Goal: Task Accomplishment & Management: Manage account settings

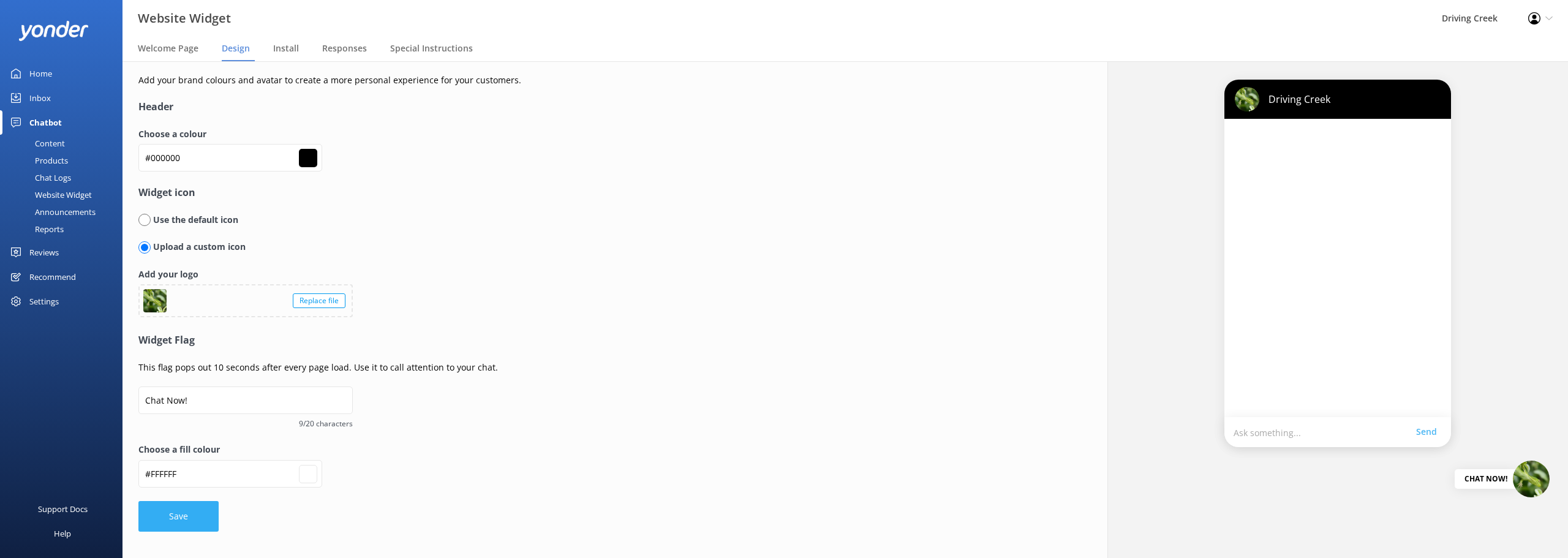
click at [175, 509] on button "Save" at bounding box center [178, 516] width 80 height 30
click at [532, 394] on form "Header Choose a colour #000000 #000000 Widget icon Use the default icon Upload …" at bounding box center [444, 315] width 613 height 432
type input "#ffffff"
drag, startPoint x: 643, startPoint y: 407, endPoint x: 649, endPoint y: 408, distance: 6.1
click at [649, 408] on form "Header Choose a colour #000000 #000000 Widget icon Use the default icon Upload …" at bounding box center [444, 315] width 613 height 432
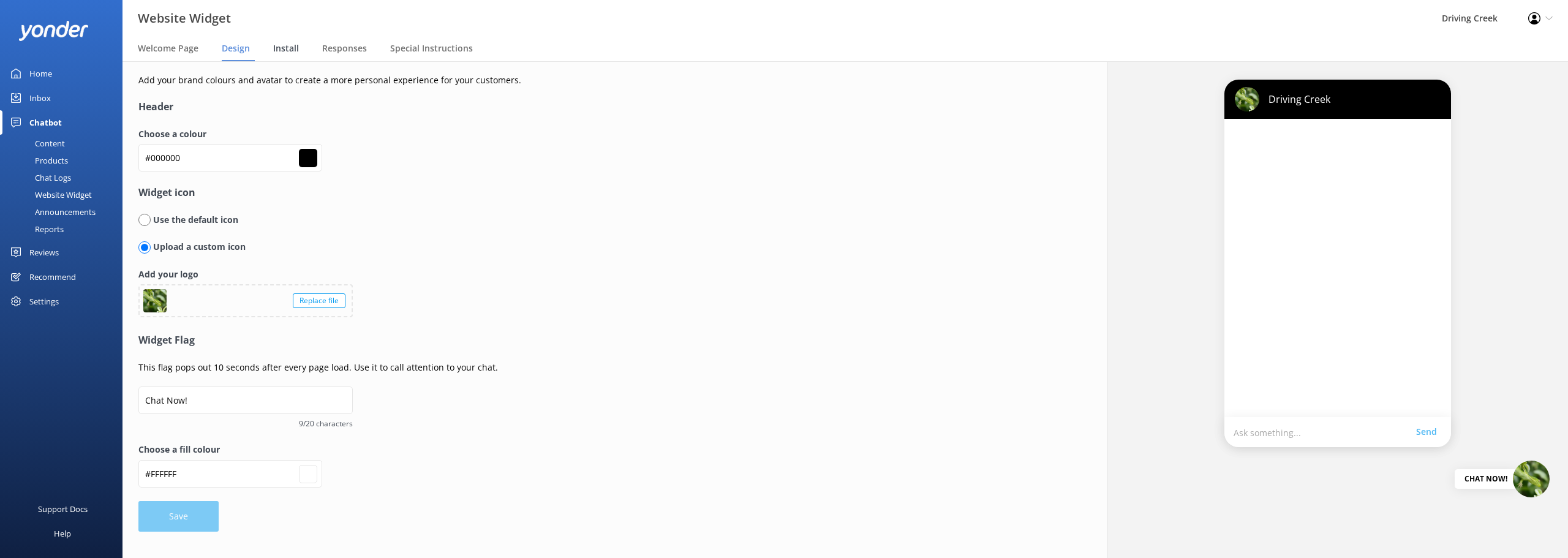
click at [288, 48] on span "Install" at bounding box center [286, 48] width 26 height 12
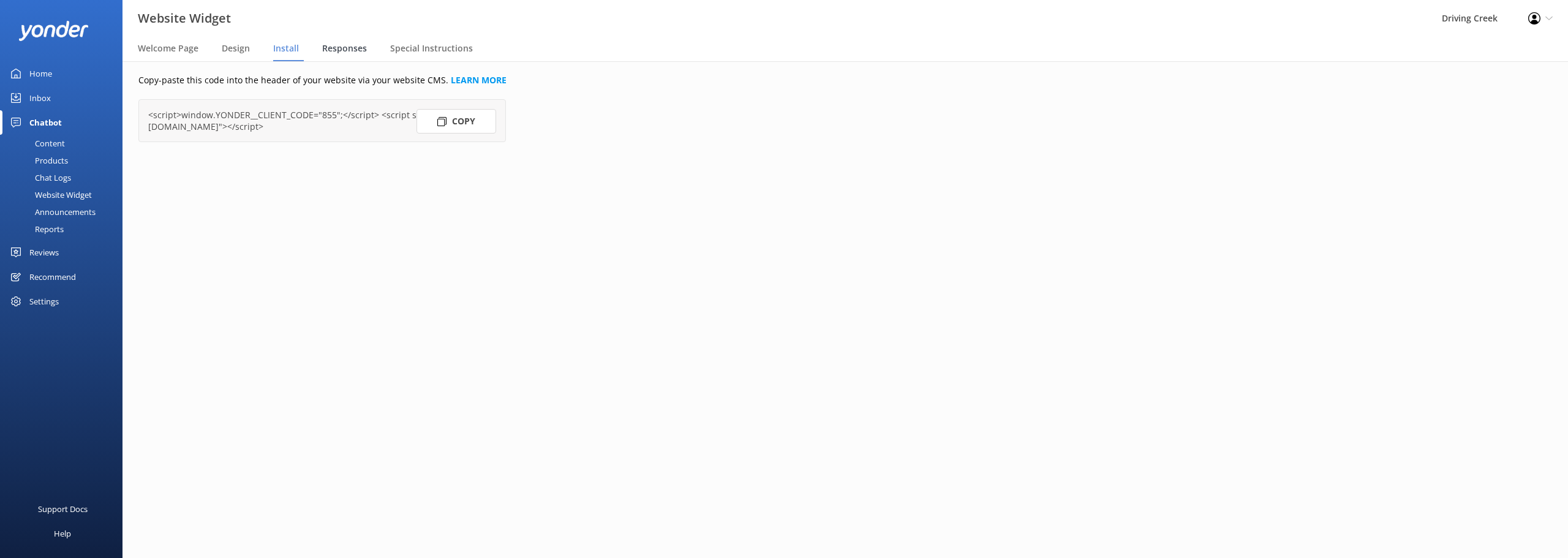
click at [333, 40] on div "Responses" at bounding box center [348, 49] width 50 height 25
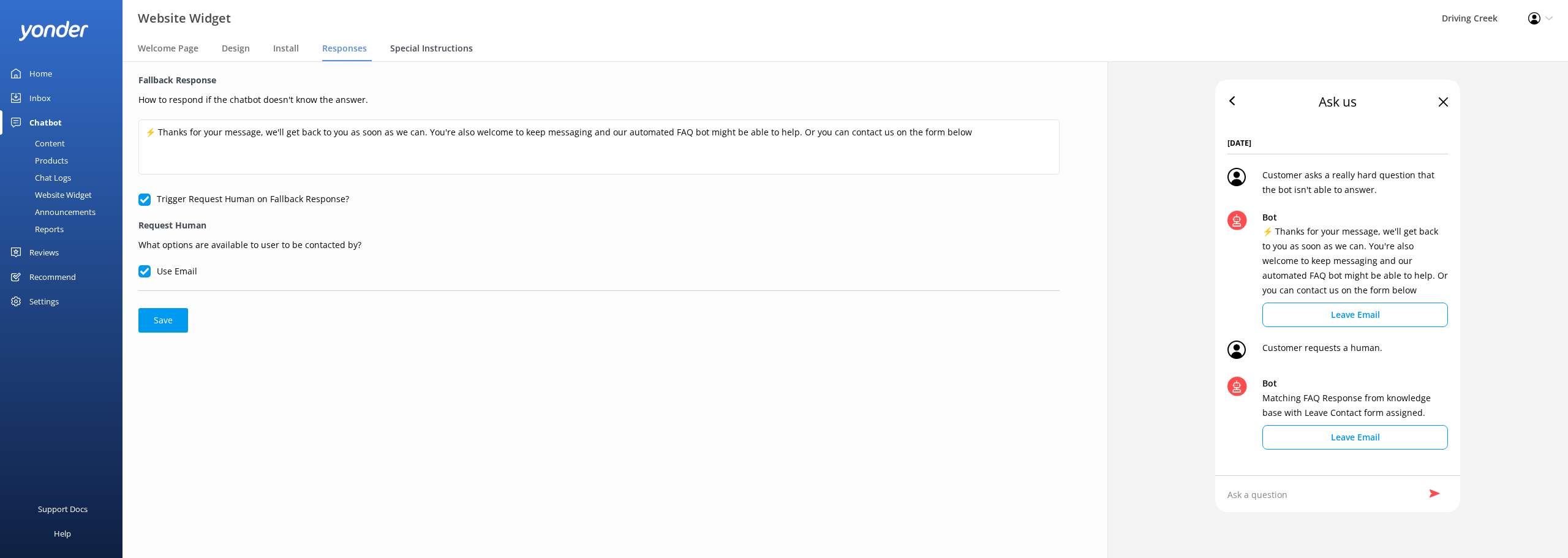
click at [451, 48] on span "Special Instructions" at bounding box center [431, 48] width 83 height 12
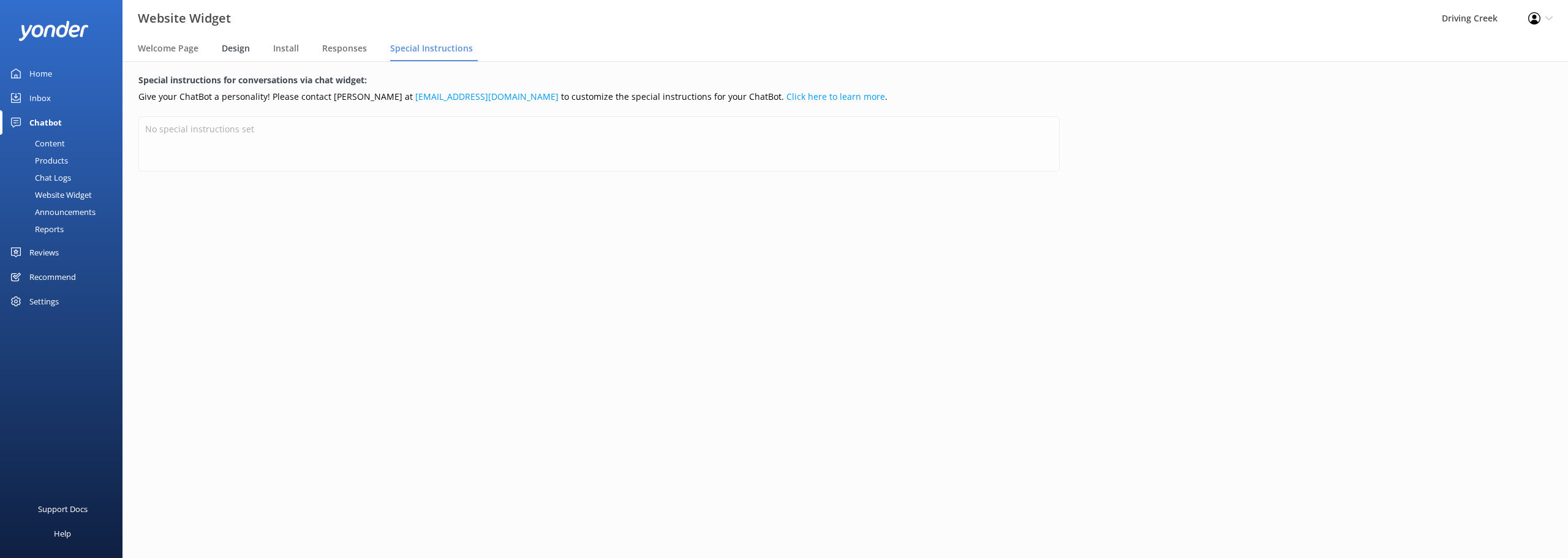
click at [240, 45] on span "Design" at bounding box center [236, 48] width 29 height 12
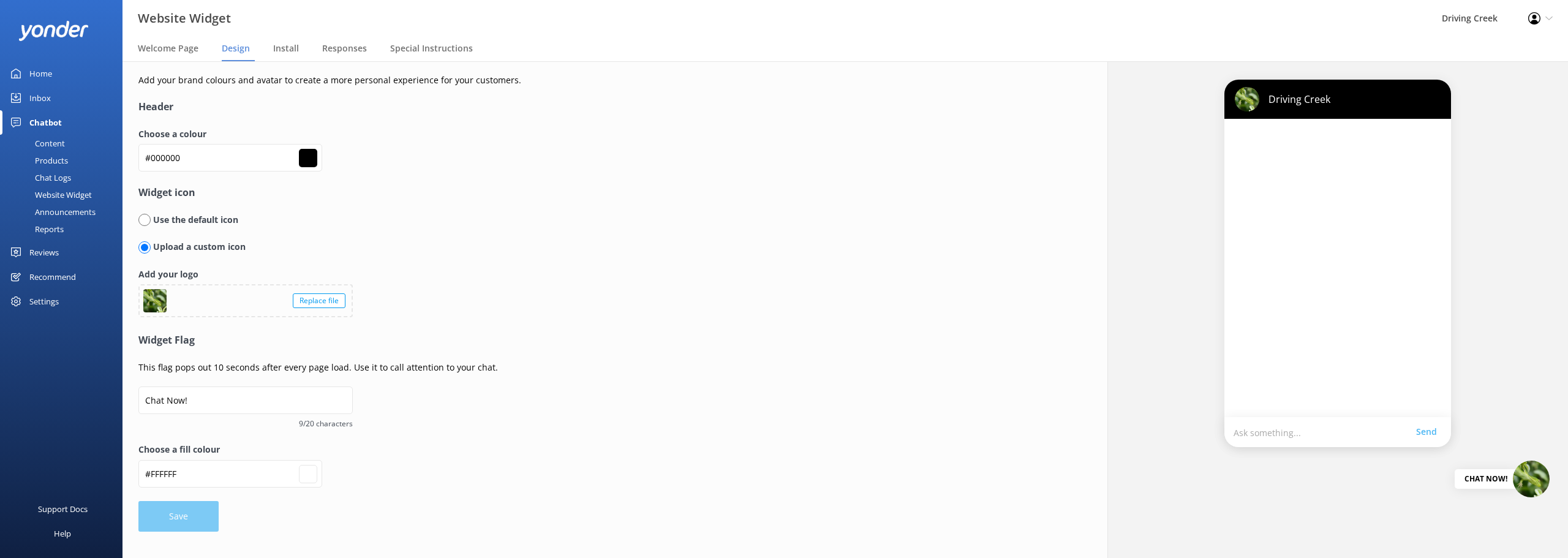
click at [302, 478] on input "#ffffff" at bounding box center [308, 474] width 18 height 18
type input "#561f61"
type input "#561e62"
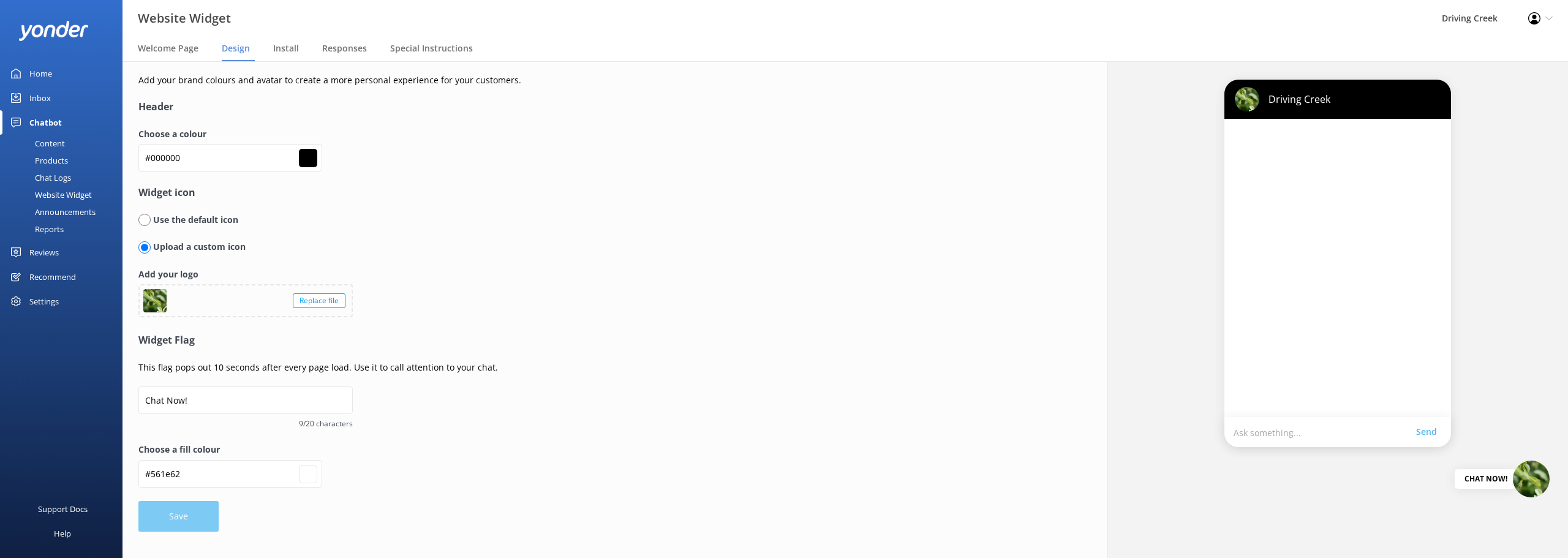
type input "#5a1f65"
type input "#592065"
type input "#5a1f65"
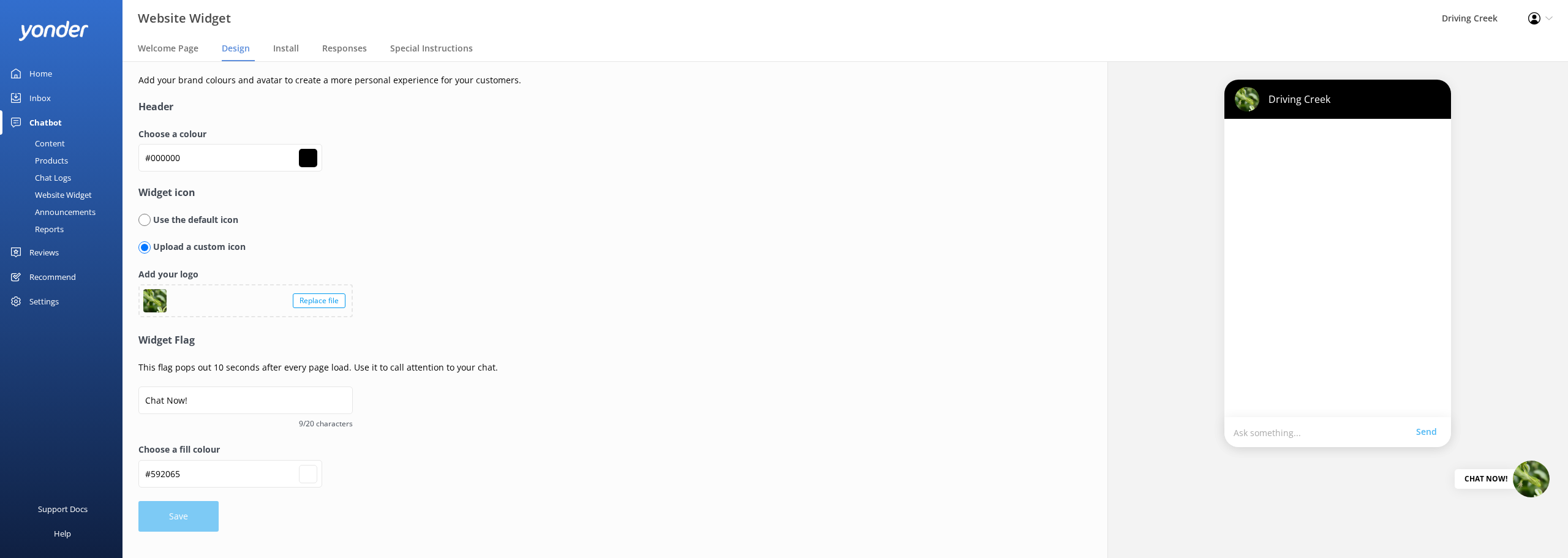
type input "#5a1f65"
type input "#5d2069"
type input "#5e206a"
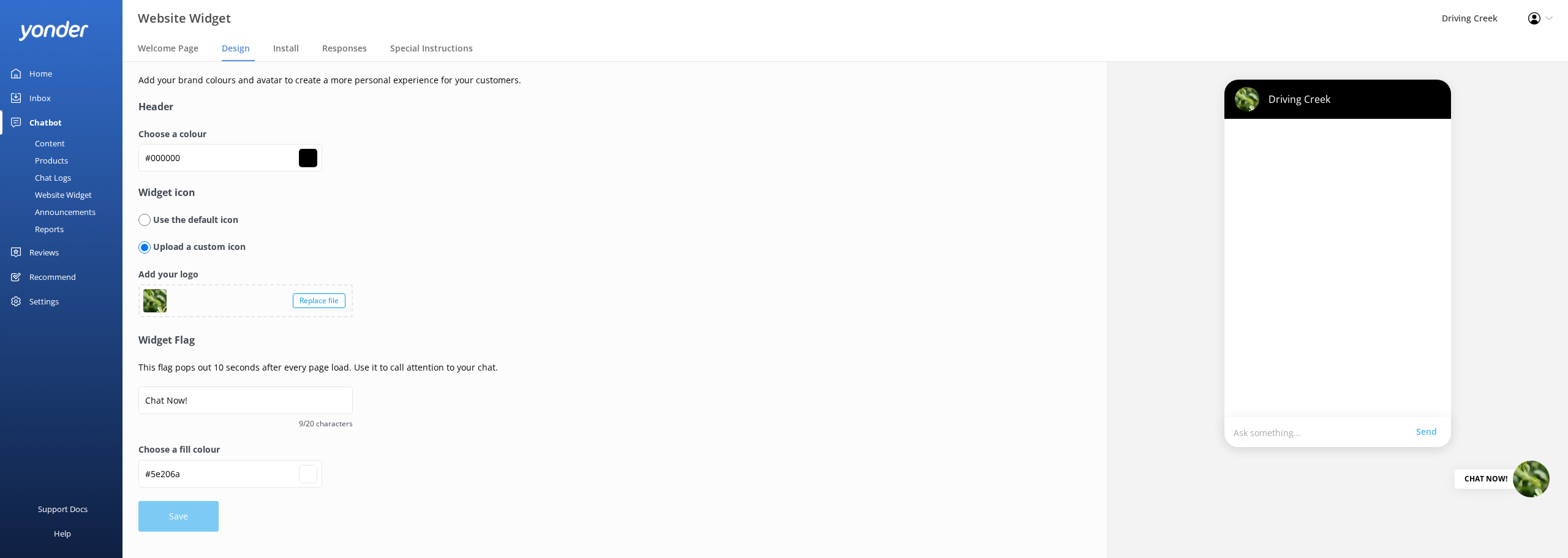
type input "#62206f"
type input "#61216e"
type input "#621f6f"
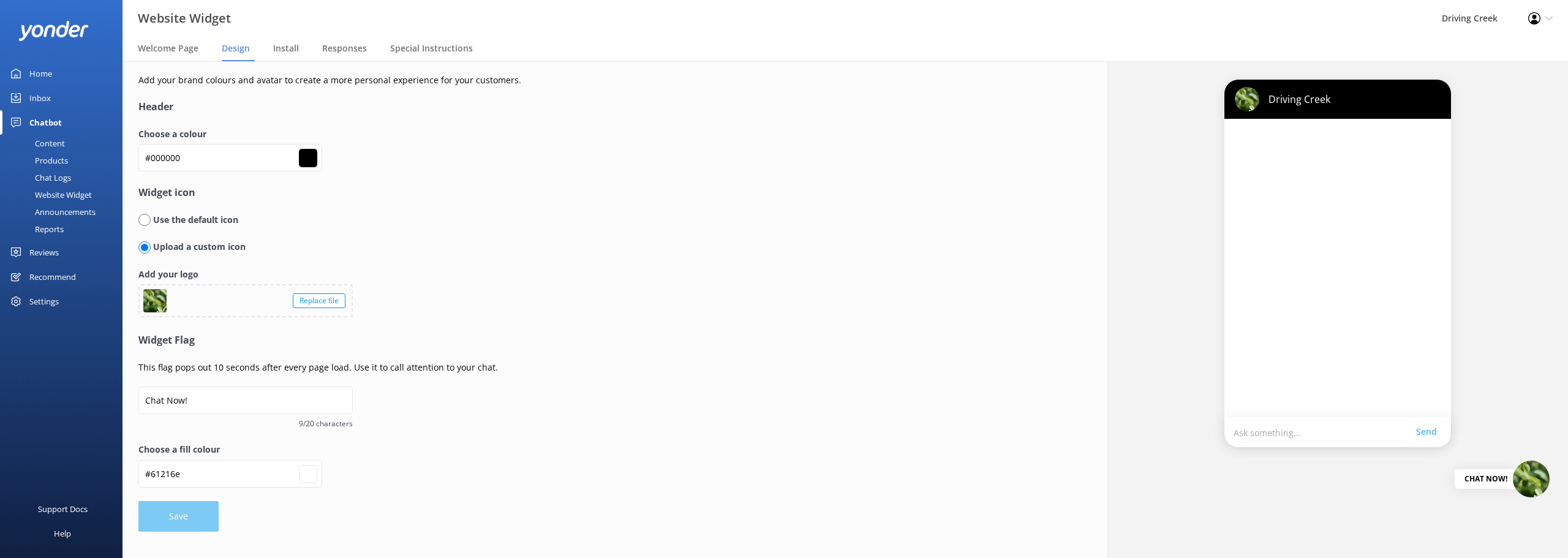
type input "#621f6f"
type input "#662173"
type input "#662074"
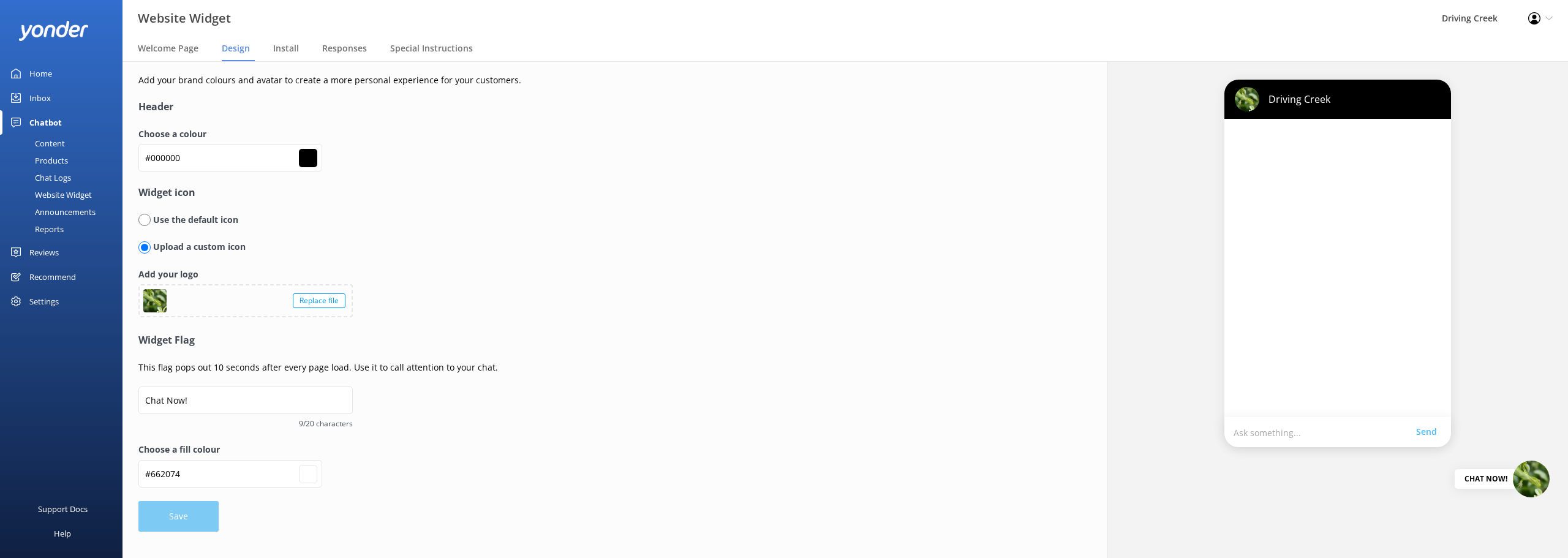
type input "#6a2178"
type input "#6a2079"
type input "#6e207e"
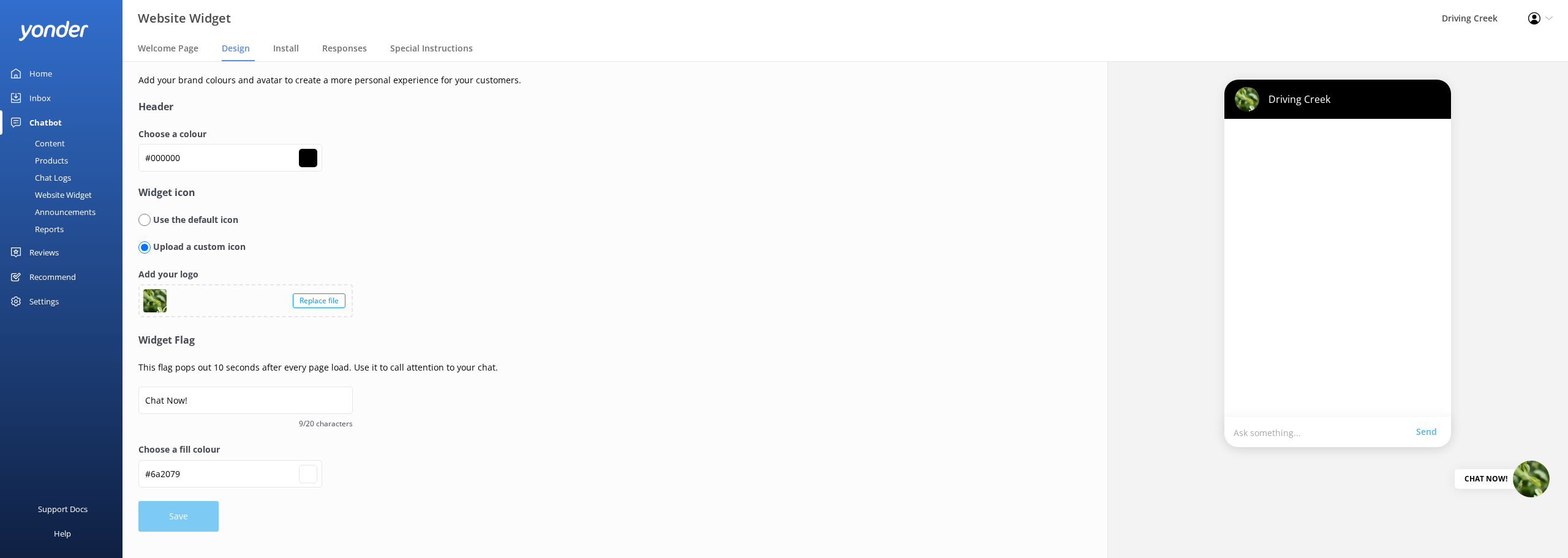
type input "#6e207e"
type input "#6f207e"
type input "#6f1f7f"
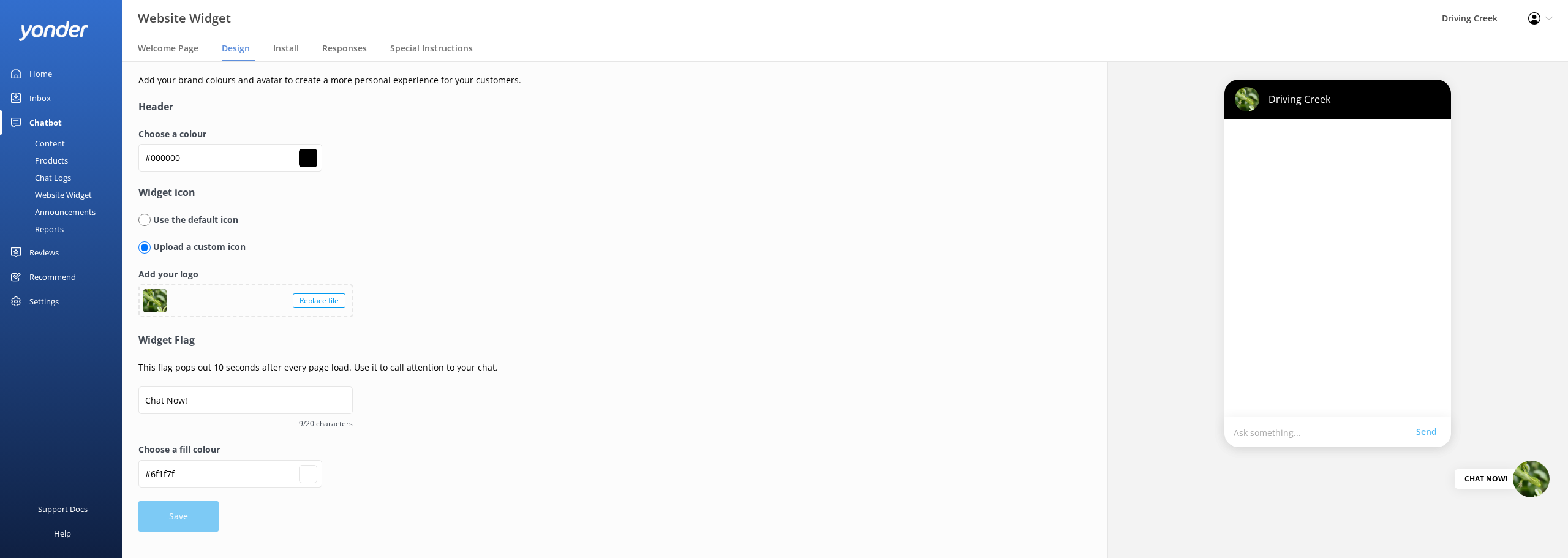
type input "#722183"
type input "#731f84"
type input "#781e8a"
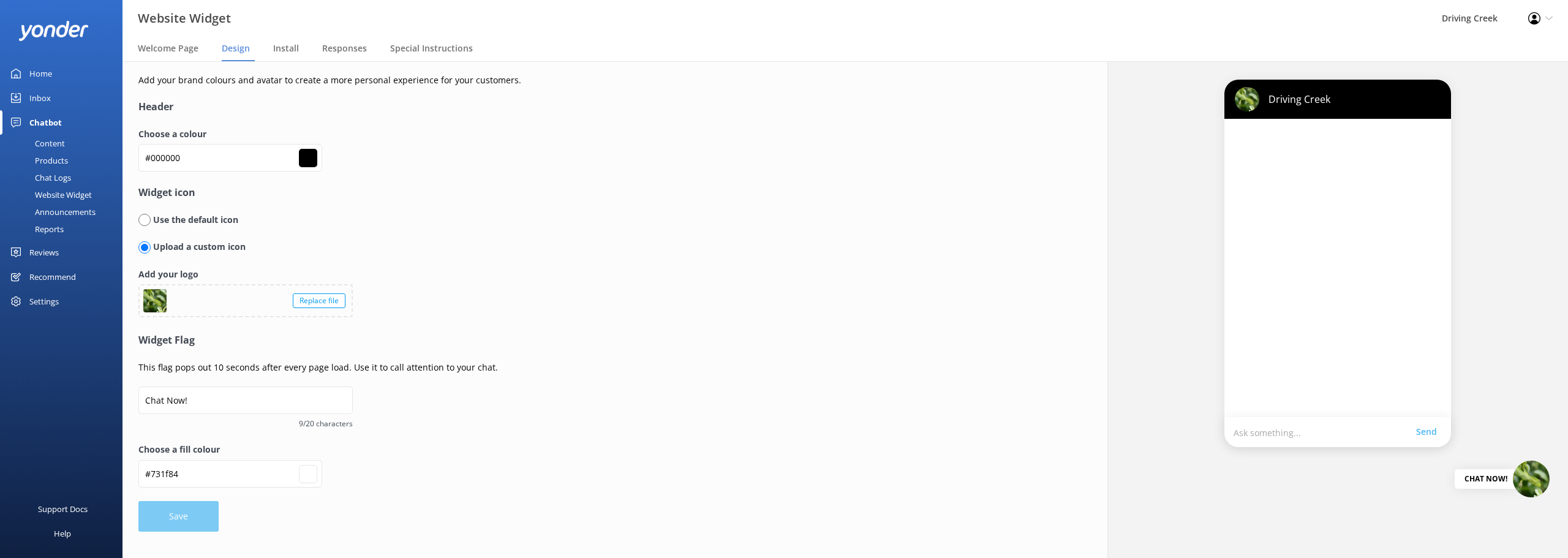
type input "#781e8a"
type input "#791d8b"
type input "#791d8c"
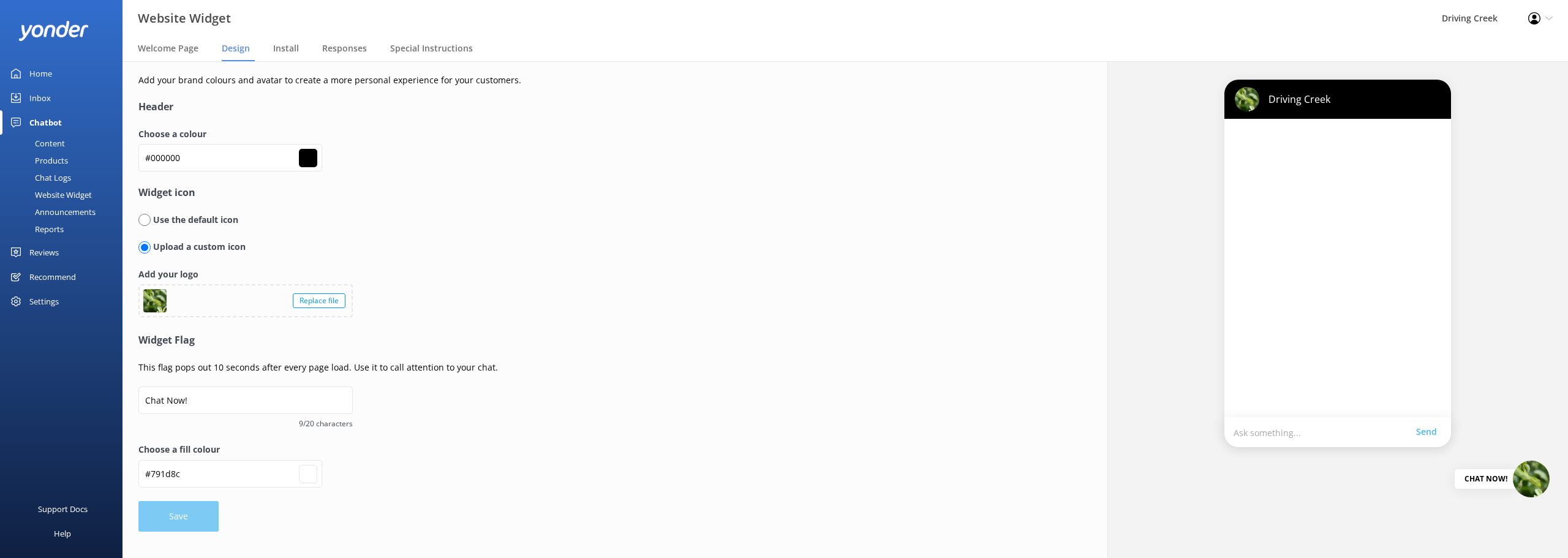
type input "#7d1d90"
type input "#7d1d91"
type input "#7e1c92"
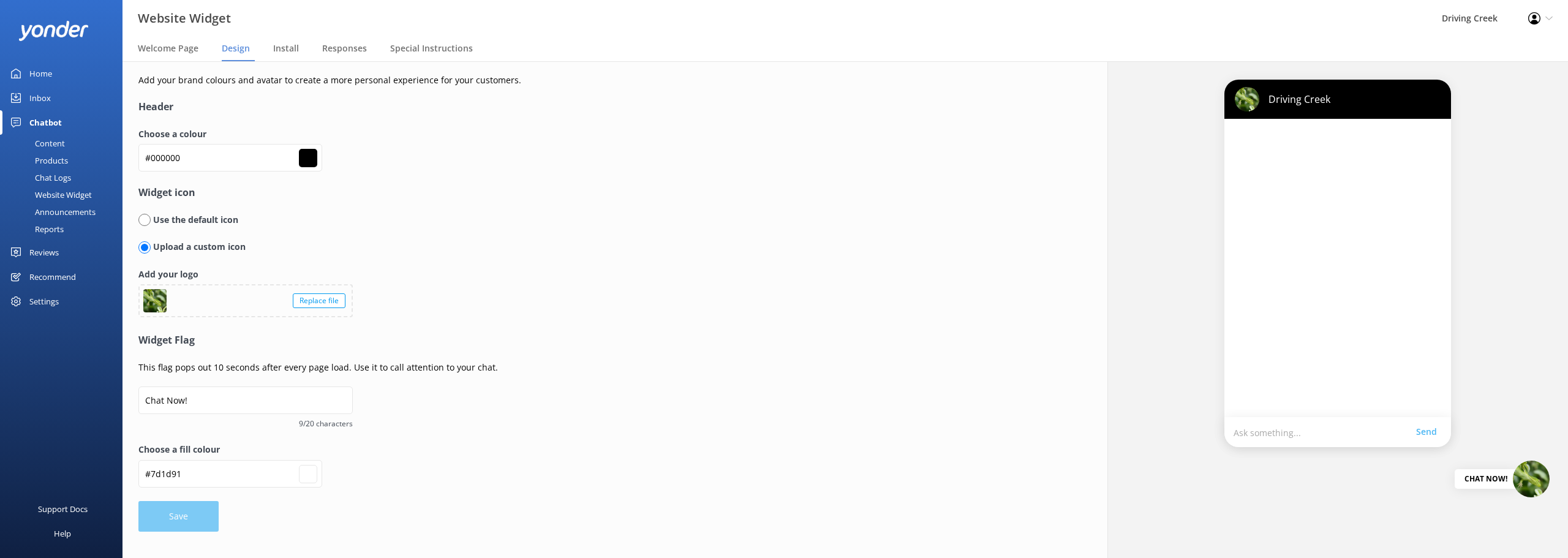
type input "#7e1c92"
type input "#821d96"
type input "#831b98"
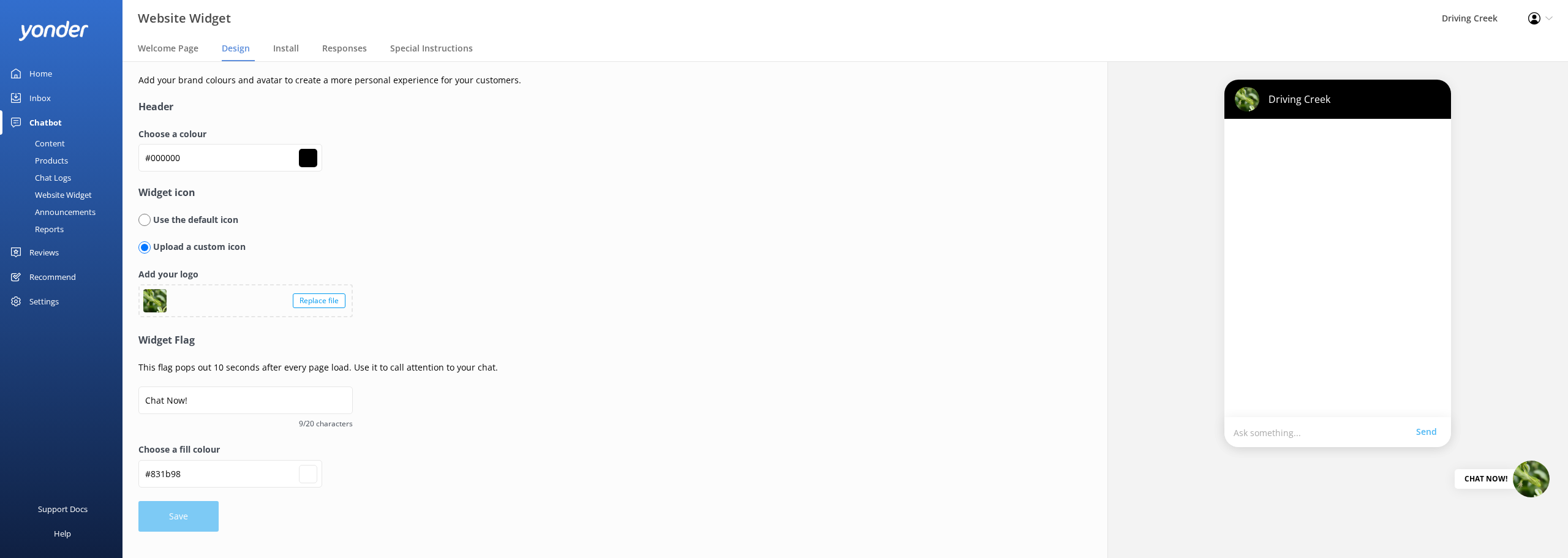
type input "#881a9e"
type input "#88199f"
type input "#8c1aa2"
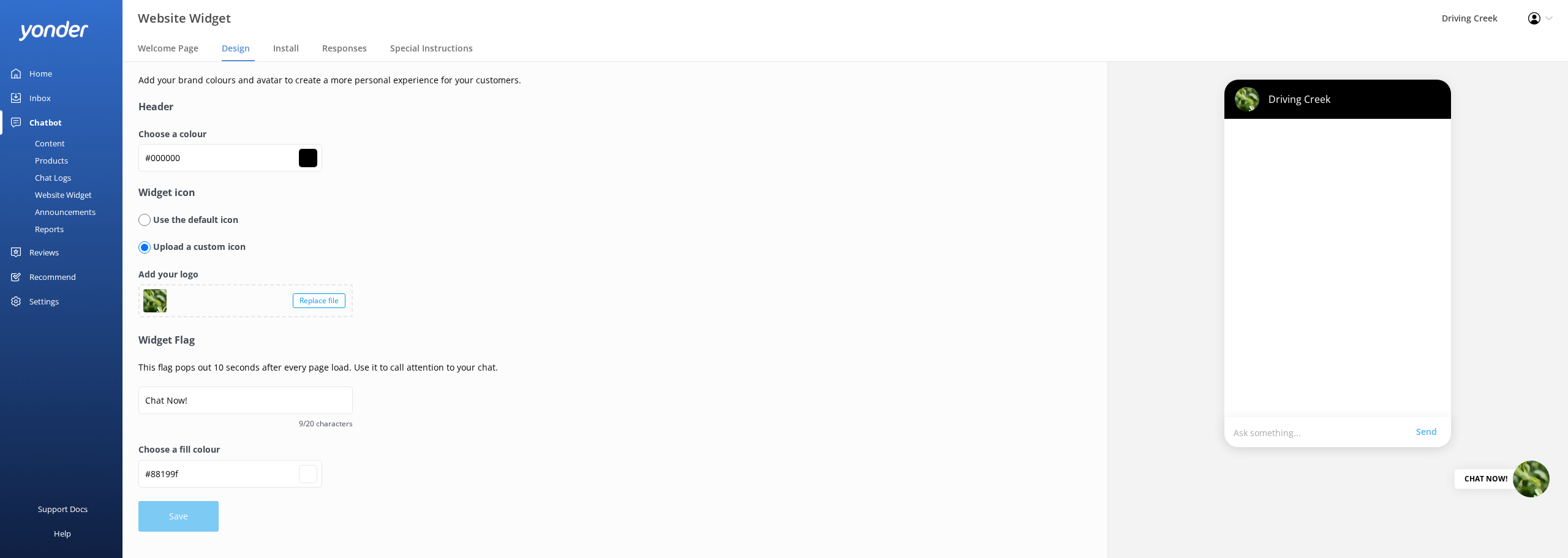
type input "#8c1aa2"
type input "#88199f"
type input "#8918a0"
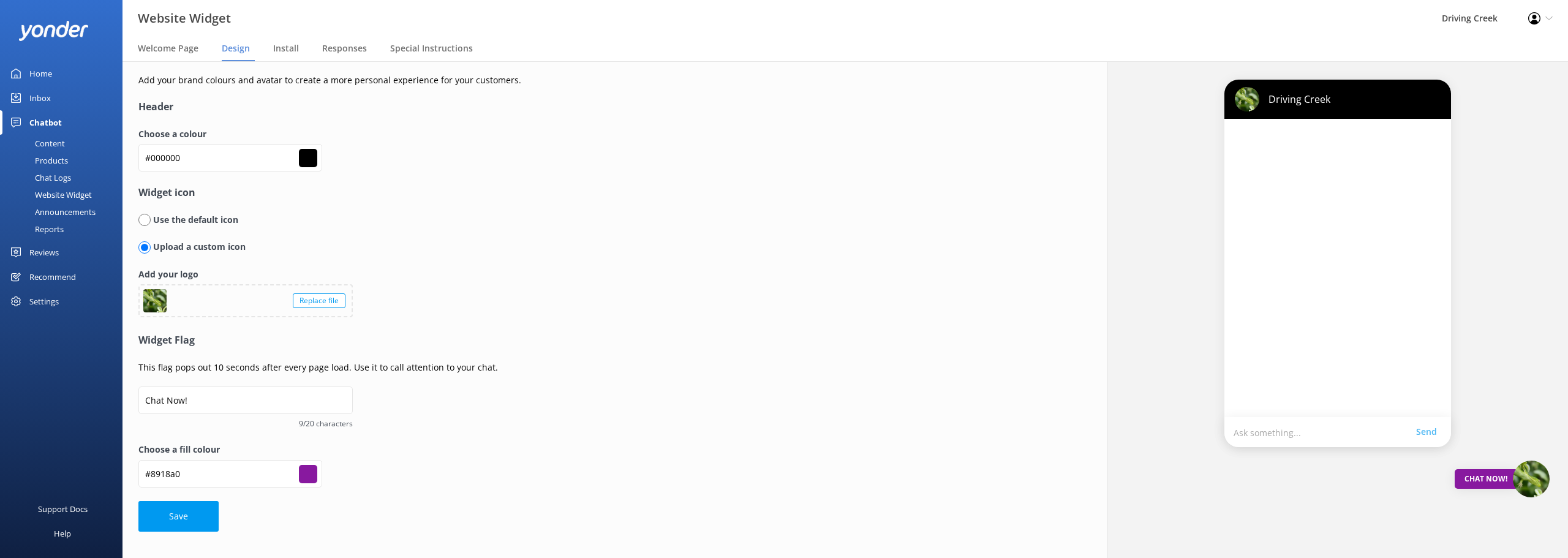
type input "#8d19a4"
type input "#8e17a6"
type input "#8f16a7"
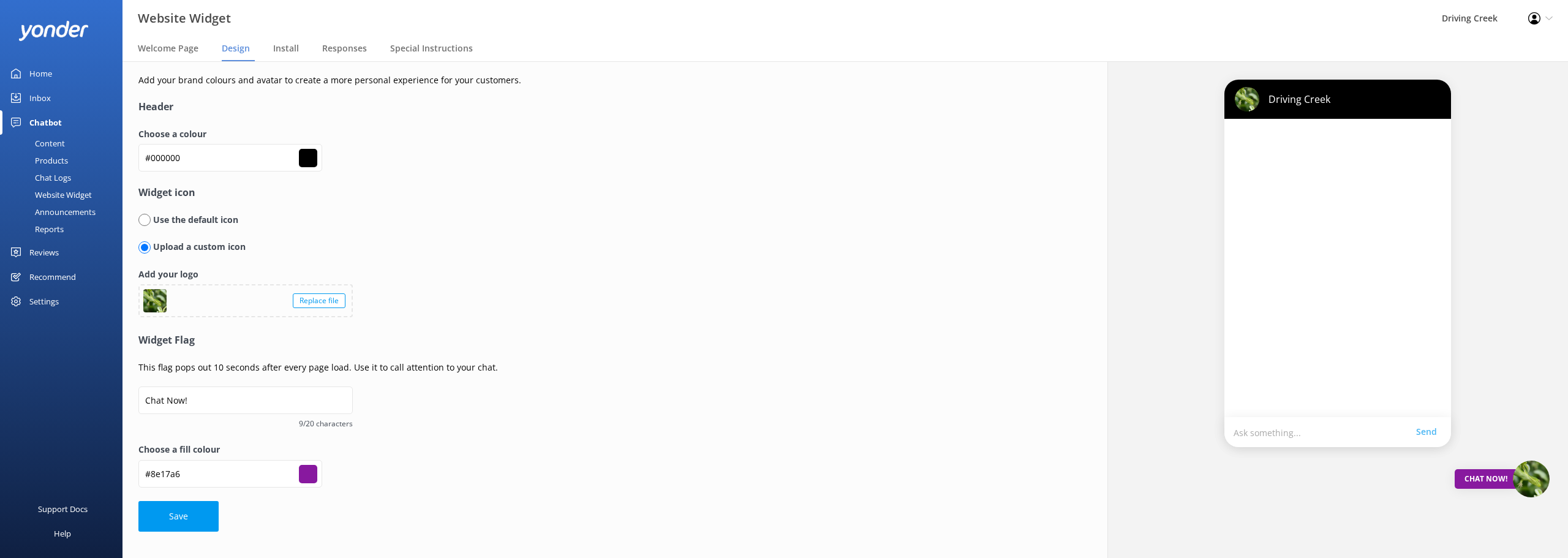
type input "#8f16a7"
type input "#8f15a8"
type input "#9316ac"
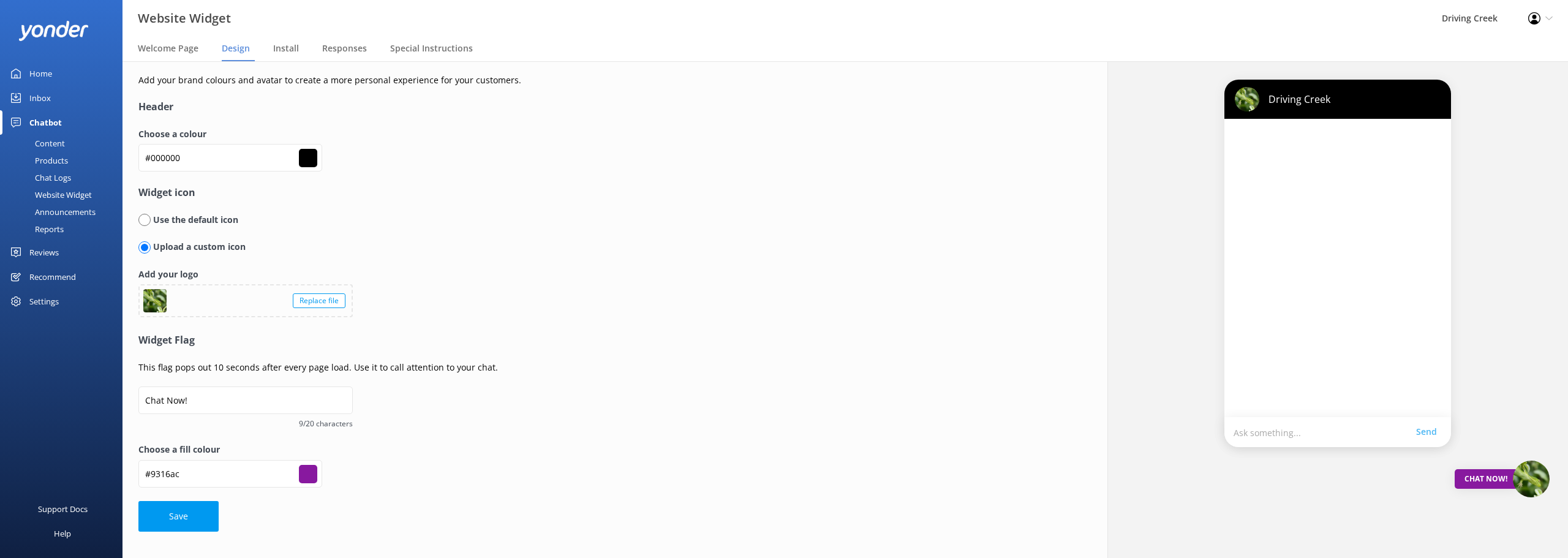
type input "#9414ad"
type input "#9513ae"
type input "#9512af"
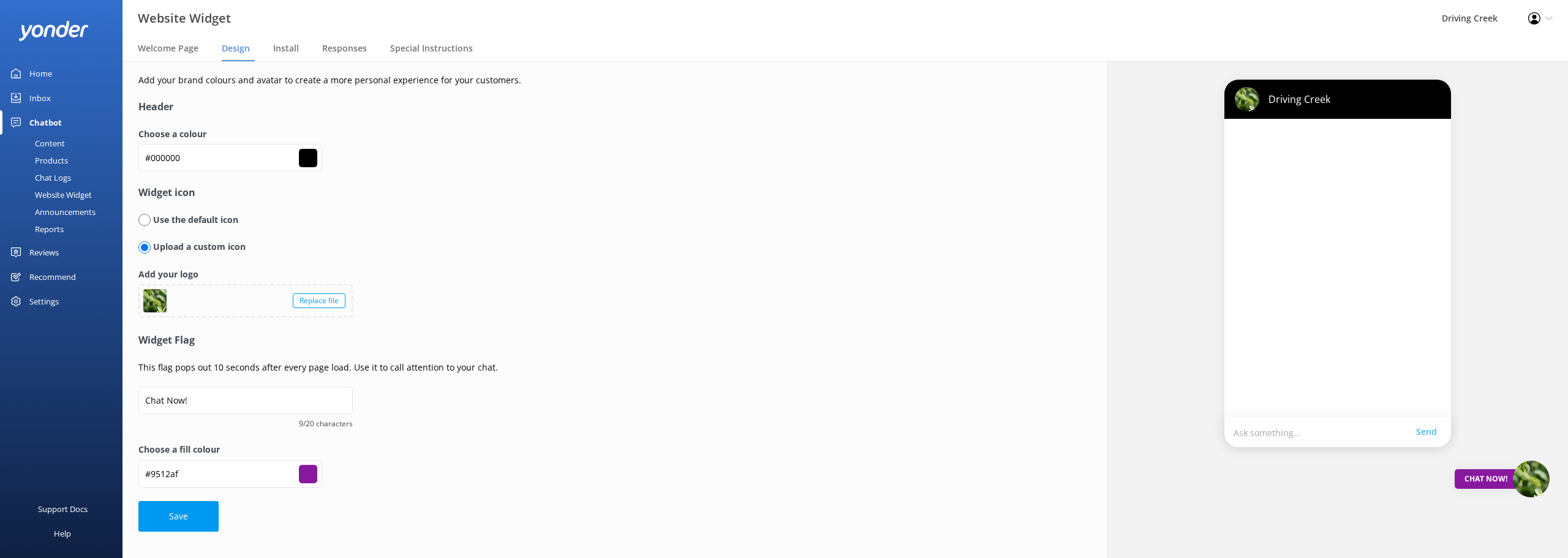
type input "#9512af"
type input "#9611b0"
type input "#9a12b5"
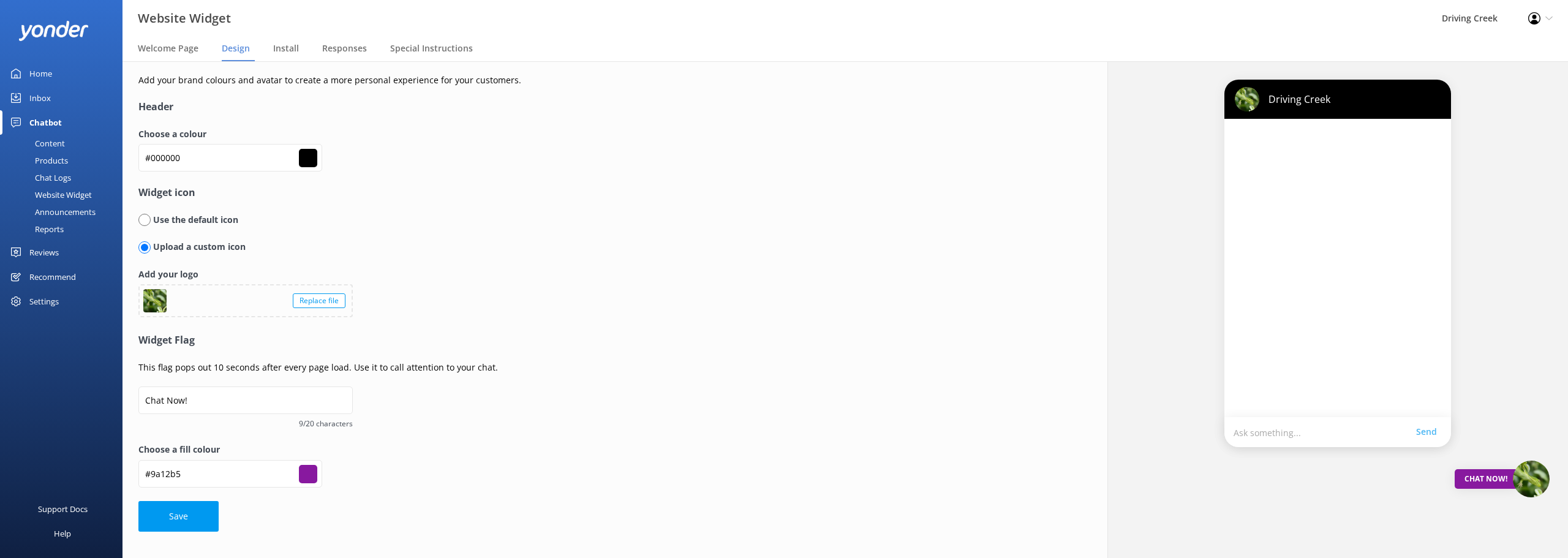
type input "#9710b2"
type input "#9c0fb8"
type input "#9c0eb9"
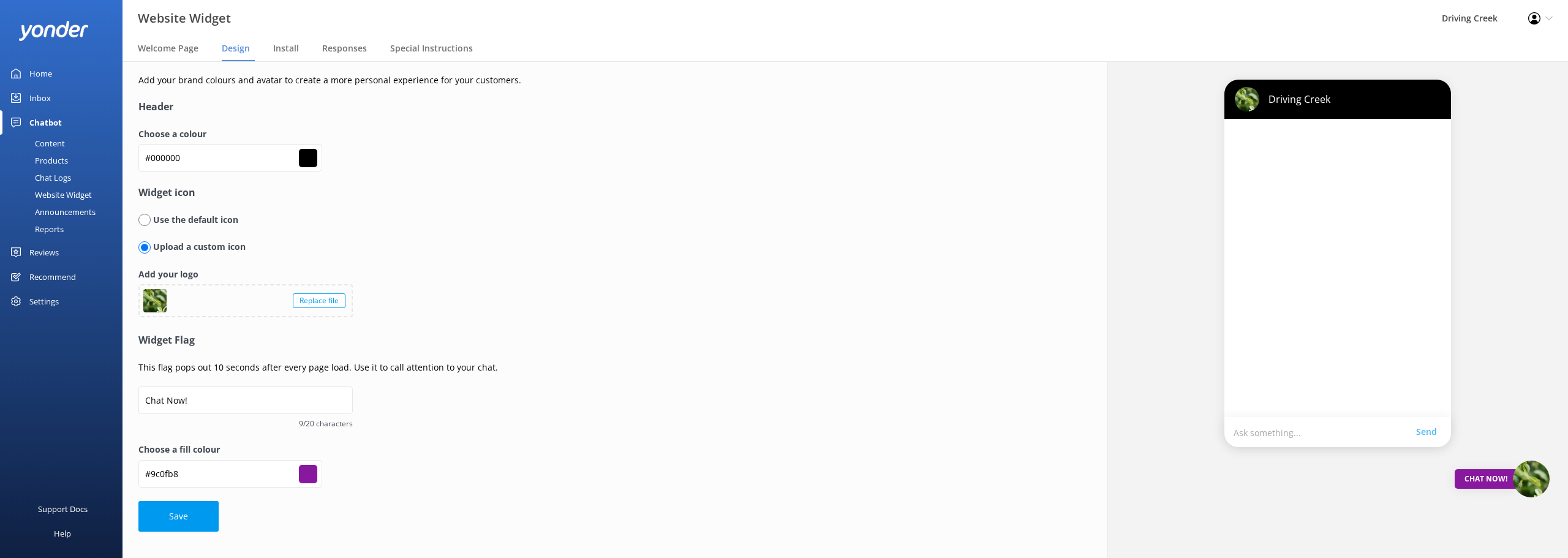
type input "#9c0eb9"
type input "#9c0fb8"
type input "#9c0eb9"
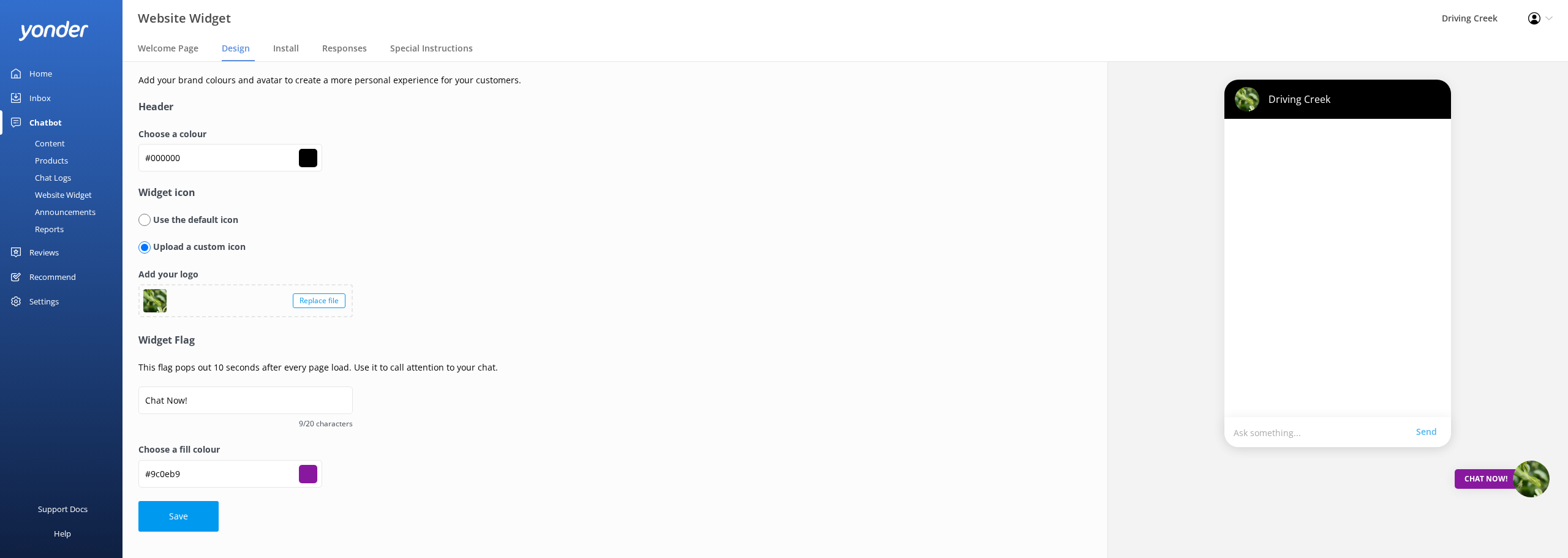
type input "#9d0dba"
type input "#9e0cbb"
type input "#a30bc1"
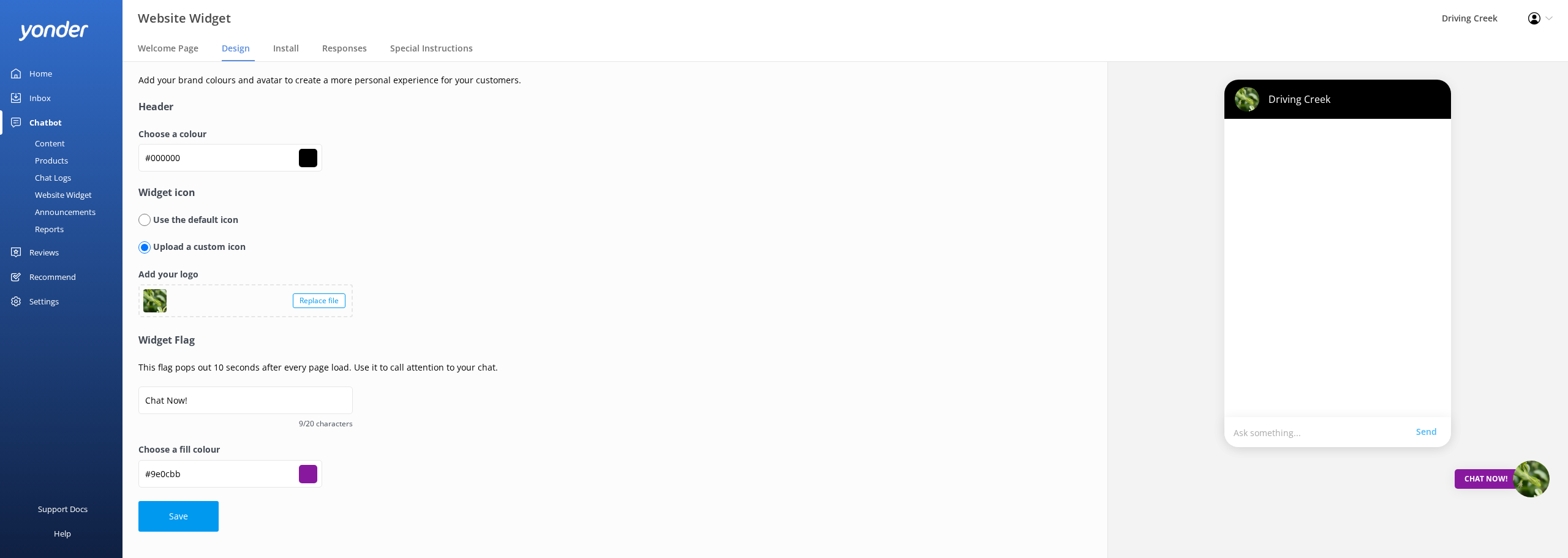
type input "#a30bc1"
type input "#a009be"
type input "#a30ac2"
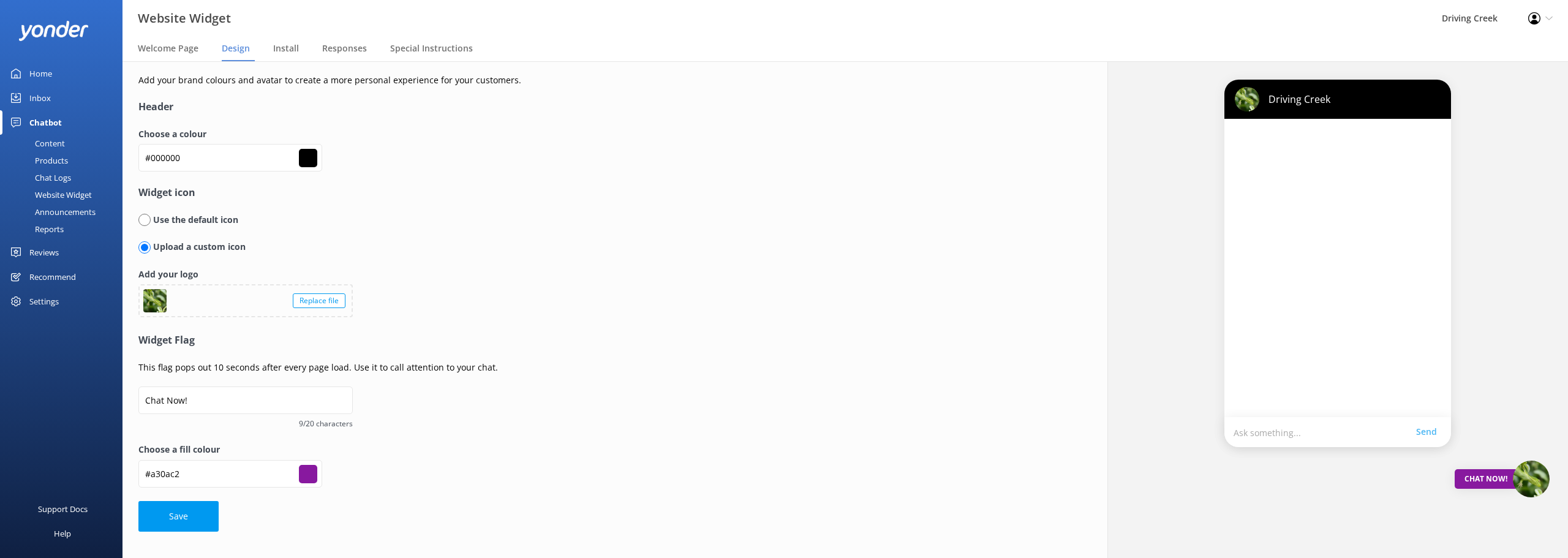
type input "#a508c4"
type input "#a507c5"
type input "#a606c6"
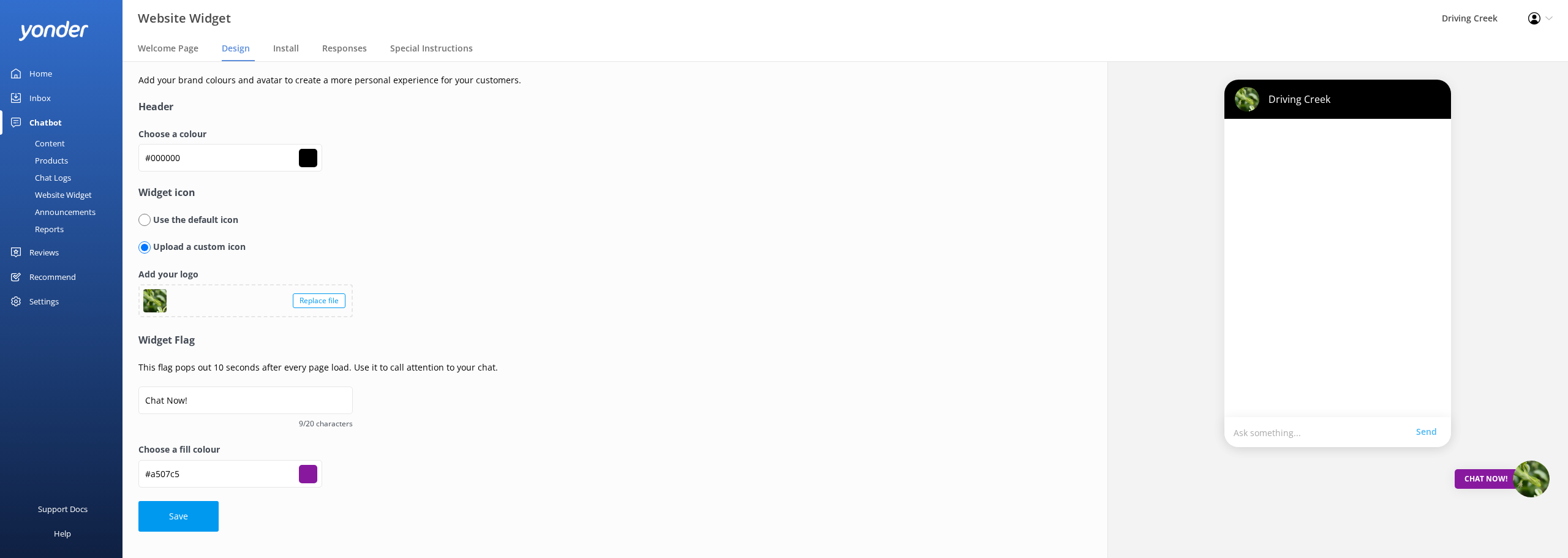
type input "#a606c6"
type input "#a705c7"
type input "#ab05cc"
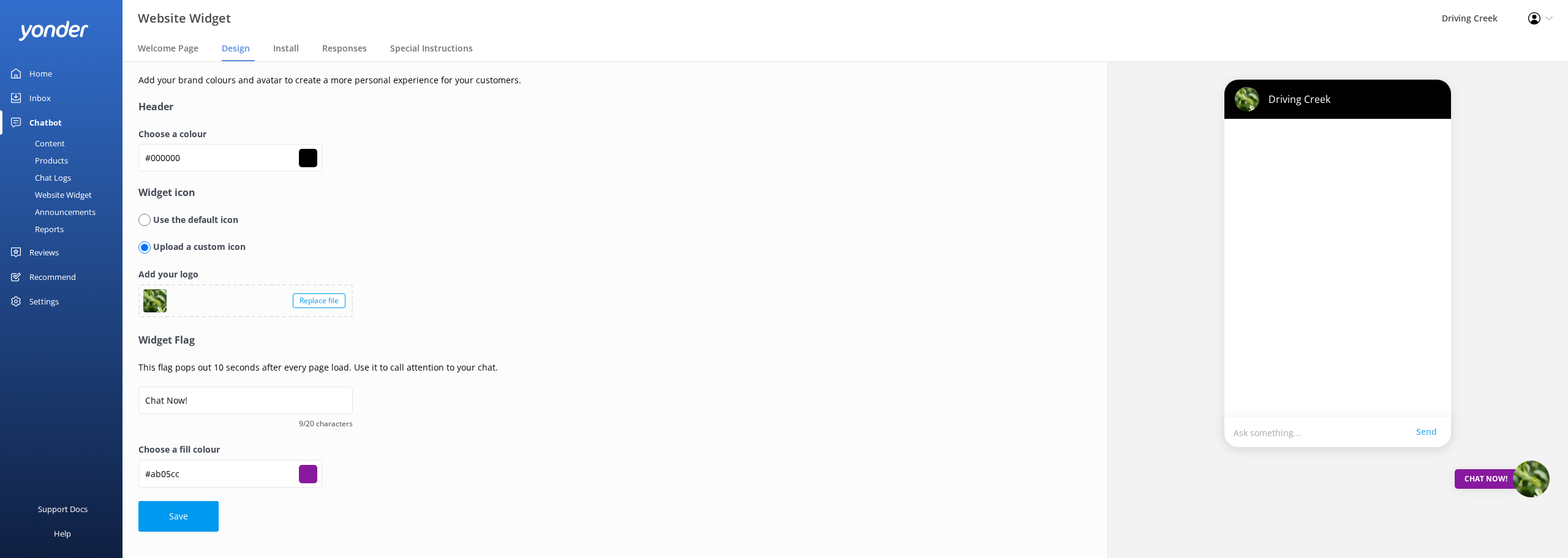
type input "#ab04cd"
type input "#a803c9"
type input "#ab04cd"
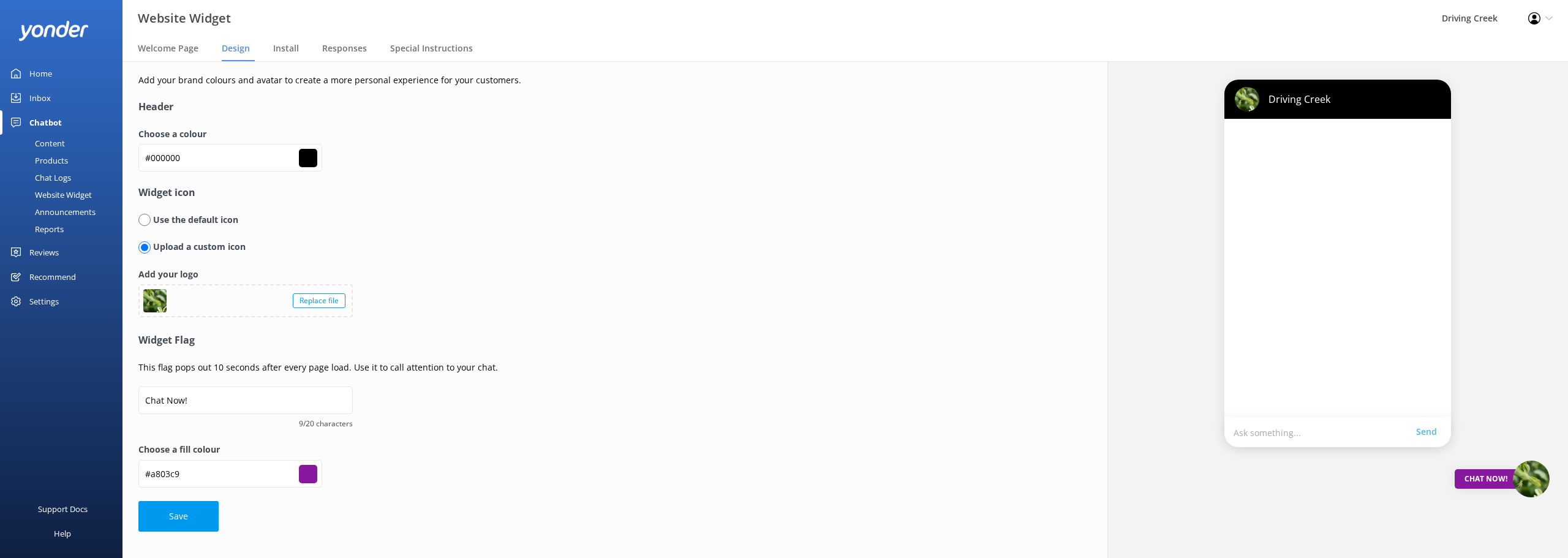
type input "#ab04cd"
type input "#ac03ce"
type input "#ad02cf"
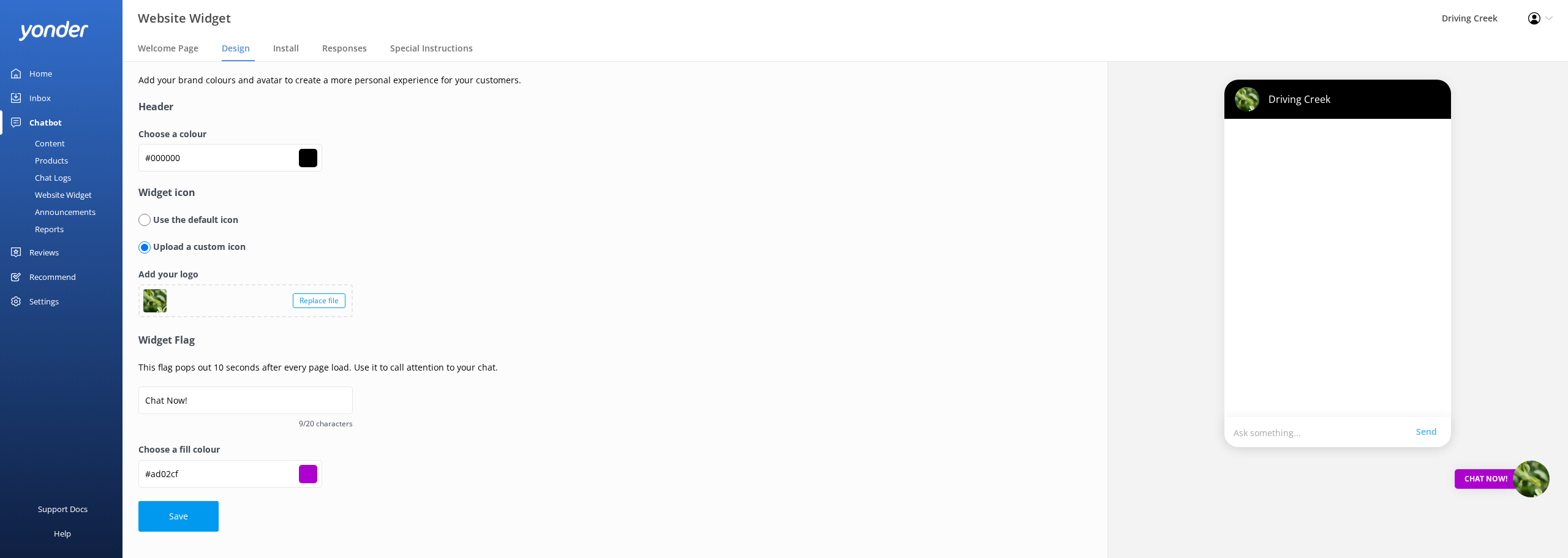
type input "#b102d4"
type input "#b201d5"
type input "#b200d6"
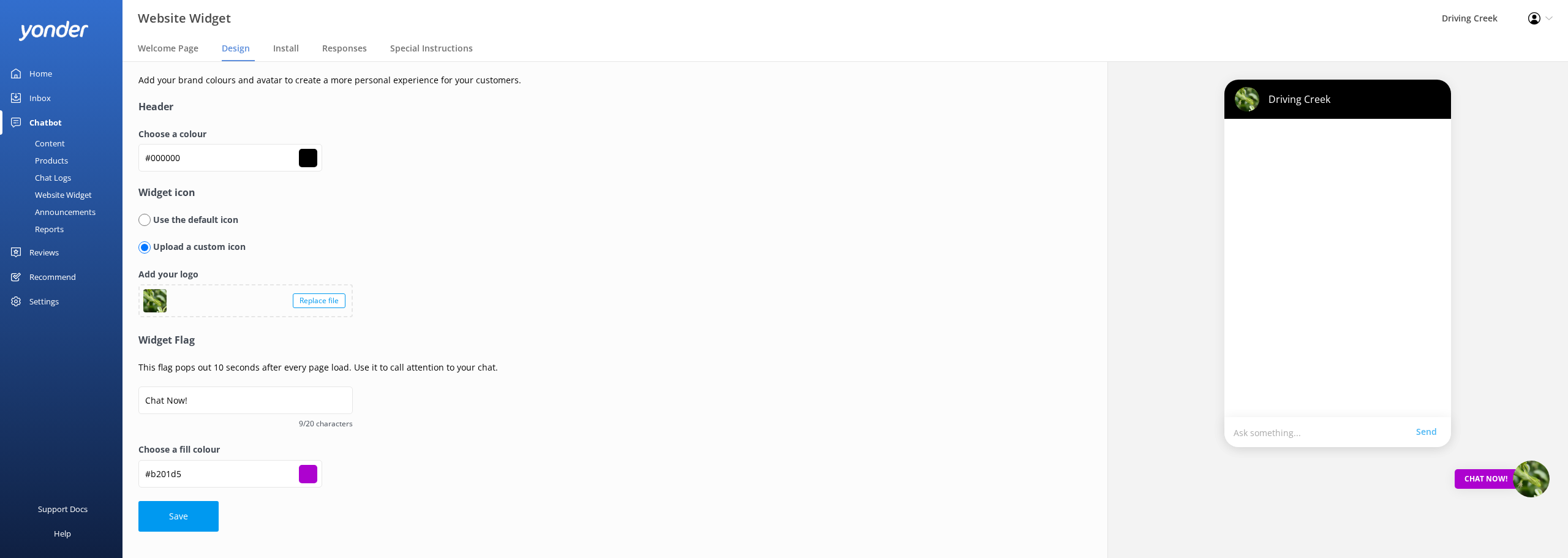
type input "#b200d6"
type input "#b700db"
type input "#bb00e0"
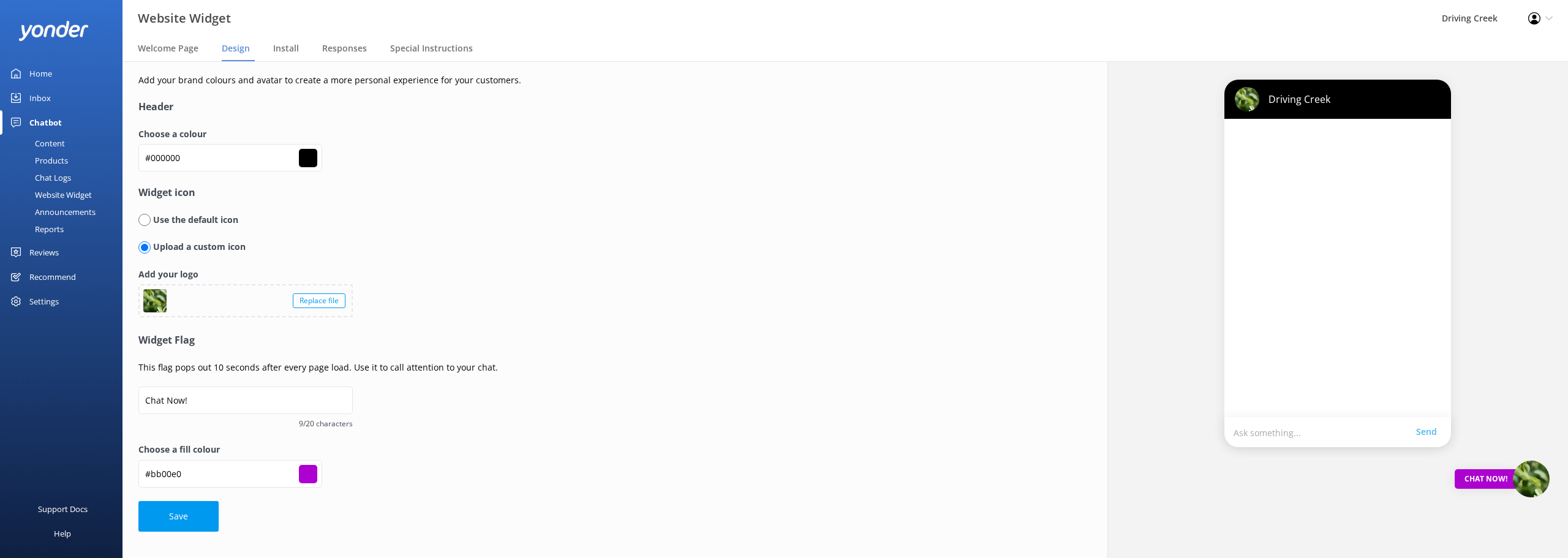
type input "#bf00e6"
type input "#c300eb"
type input "#c800f0"
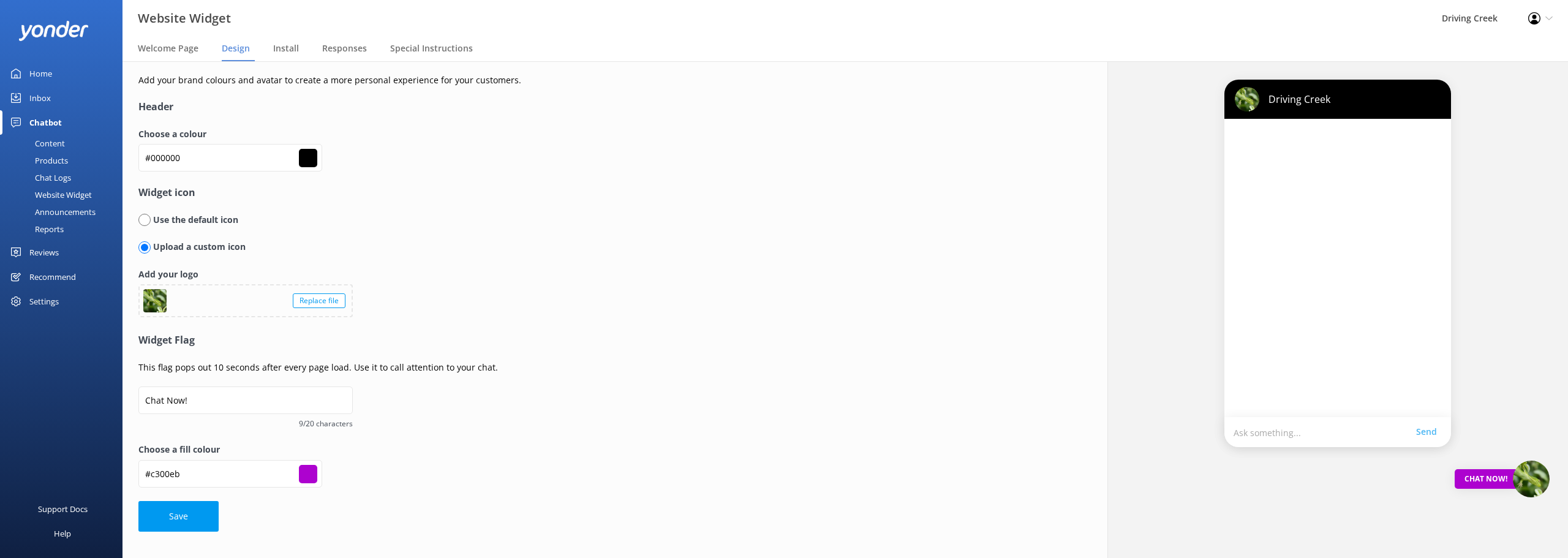
type input "#c800f0"
type input "#cc00f5"
type input "#d000fa"
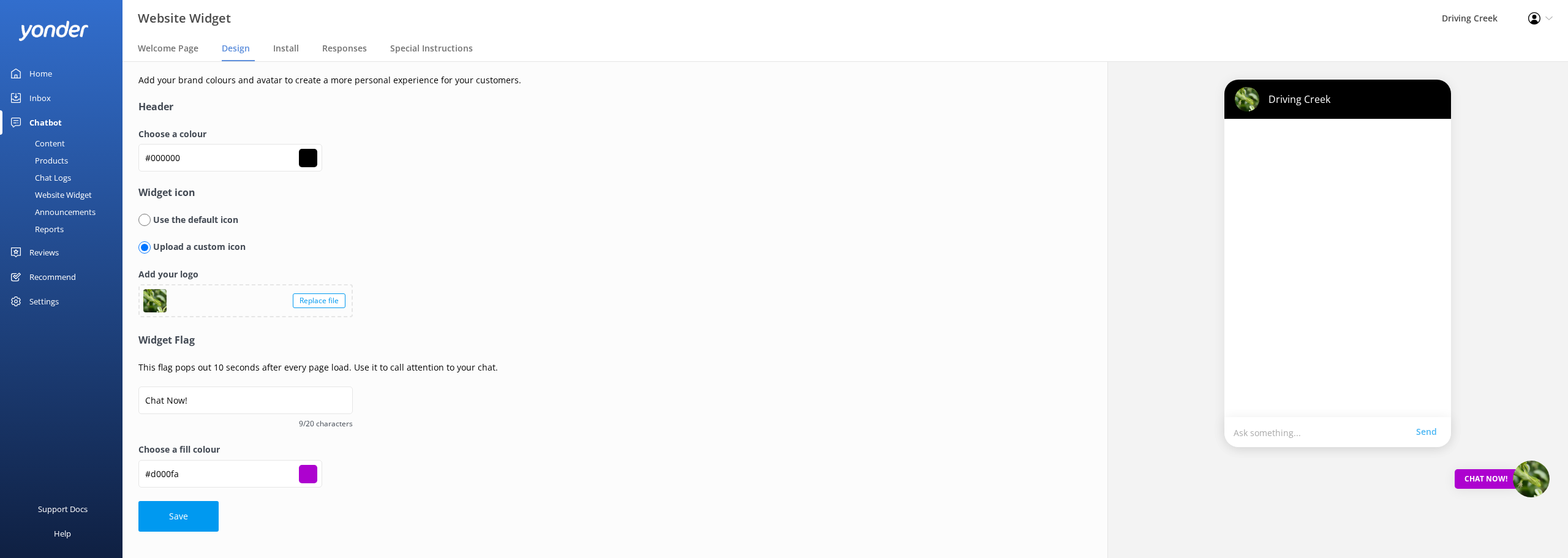
type input "#d400ff"
type input "#d814ff"
type input "#d617fd"
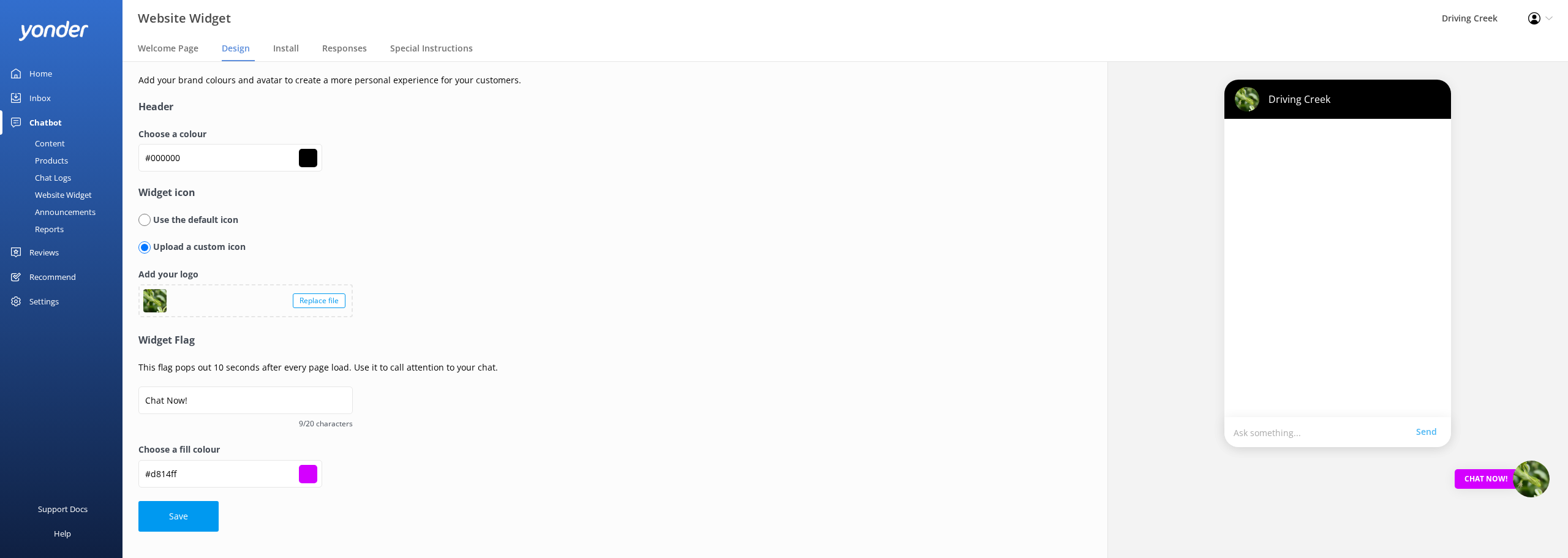
type input "#d617fd"
type input "#d513fb"
type input "#d618fb"
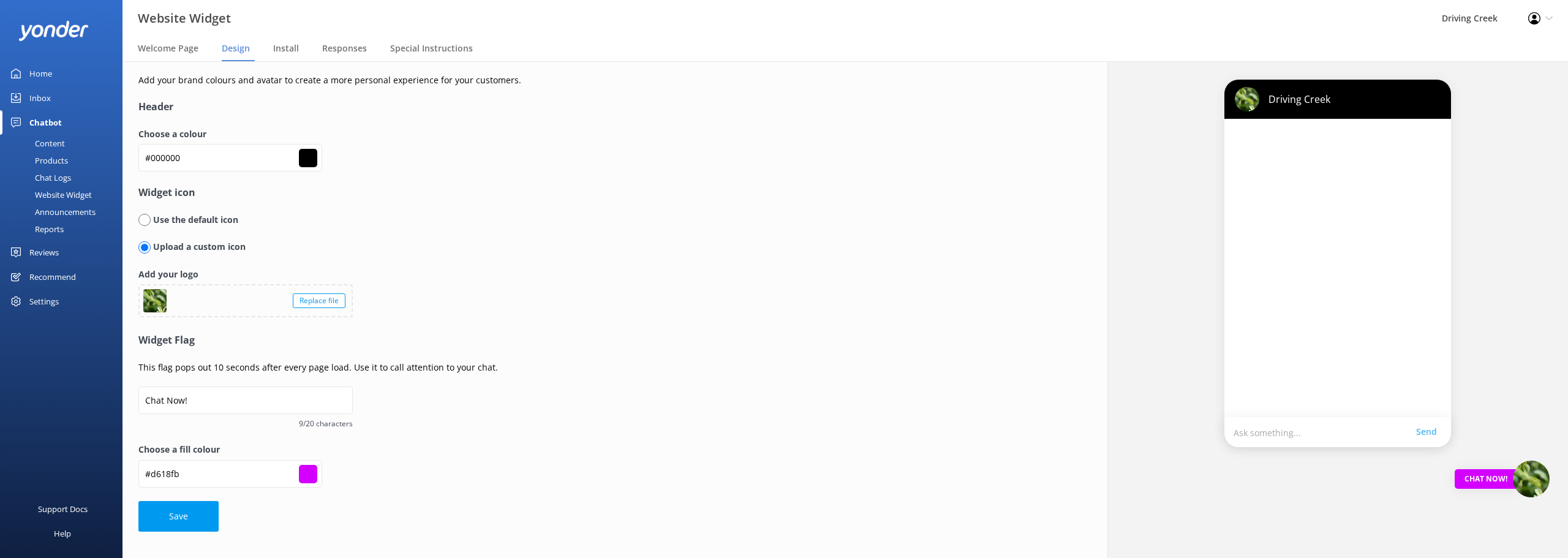
type input "#d216f8"
type input "#d118f7"
type input "#d119f5"
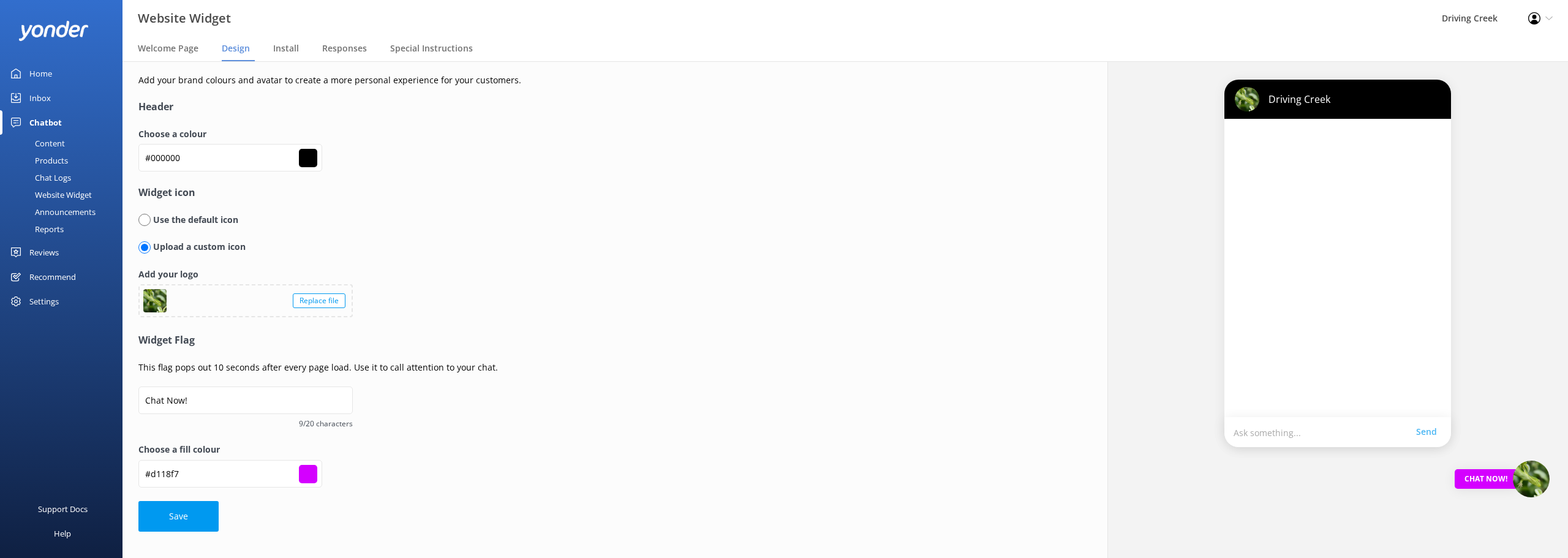
type input "#d119f5"
type input "#cf1bf3"
type input "#ce1cf2"
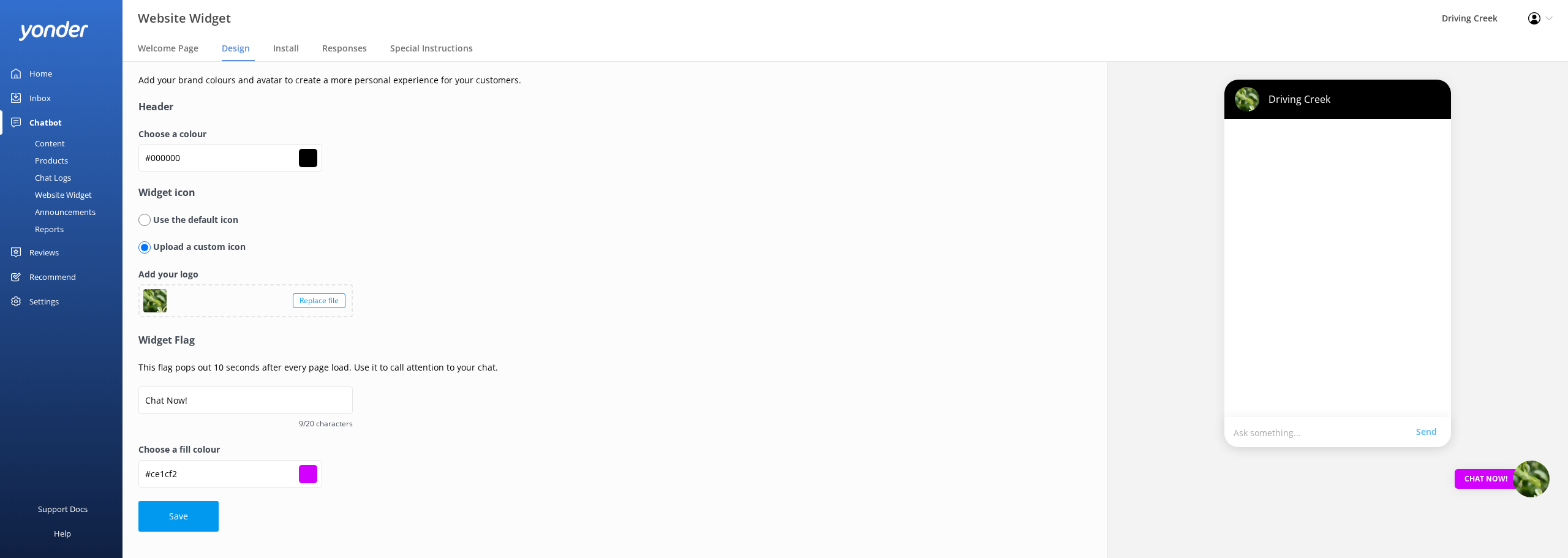
type input "#cd1ef1"
type input "#cd1fef"
type input "#ca1ded"
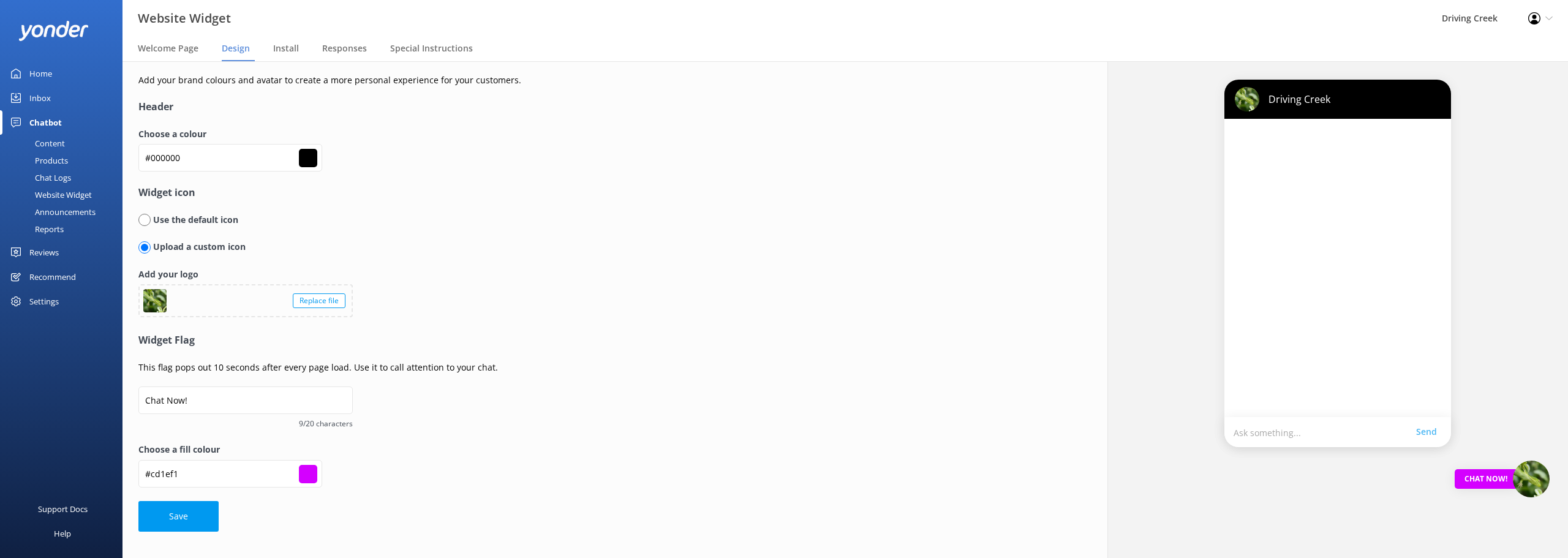
type input "#ca1ded"
type input "#c91eeb"
type input "#ca22ec"
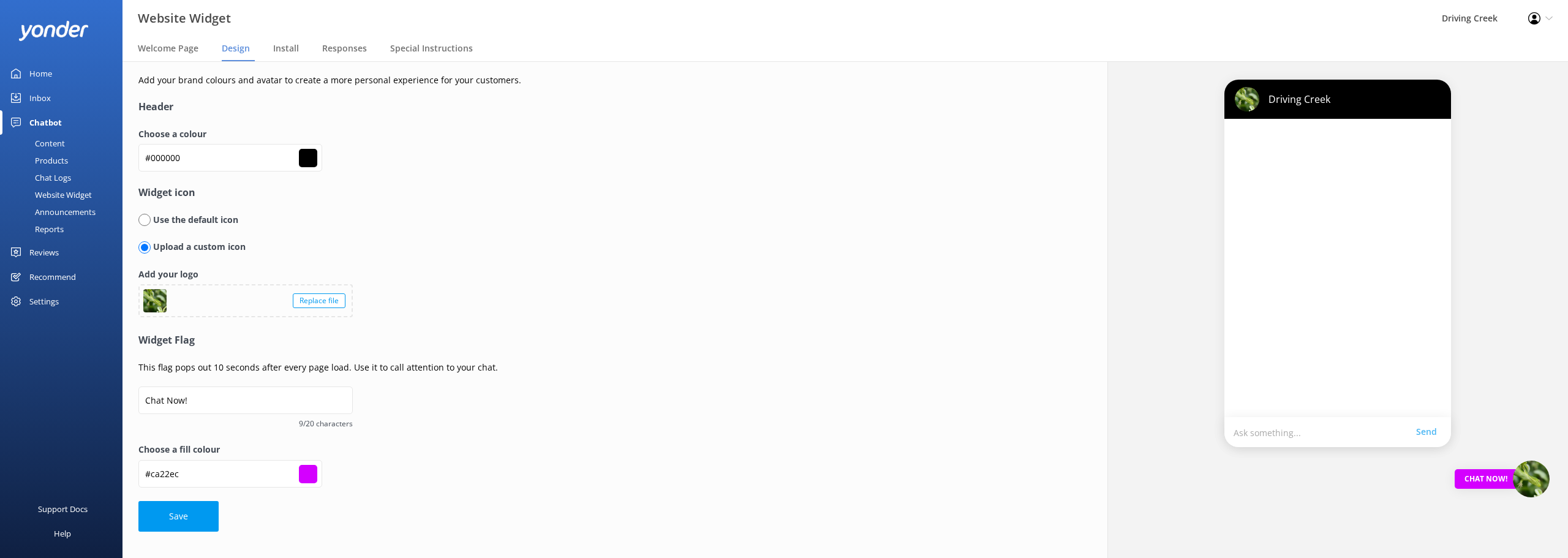
type input "#c81fea"
type input "#c721e8"
type input "#c623e7"
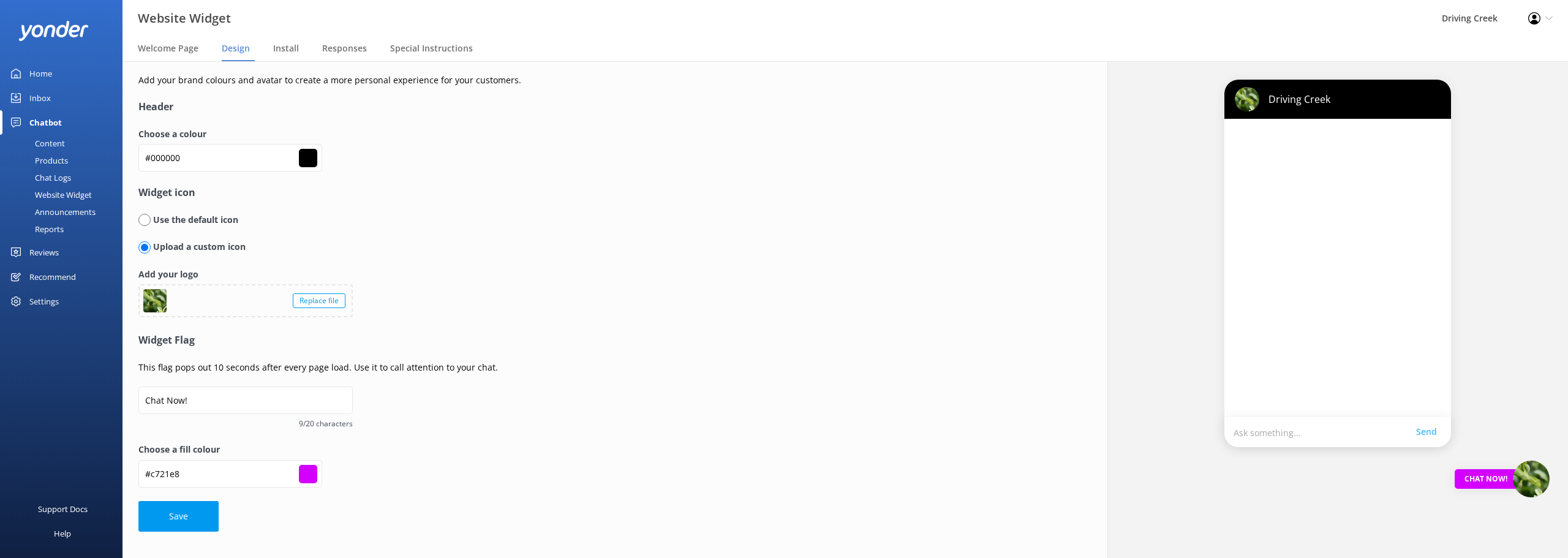
type input "#c623e7"
type input "#c524e5"
type input "#c425e4"
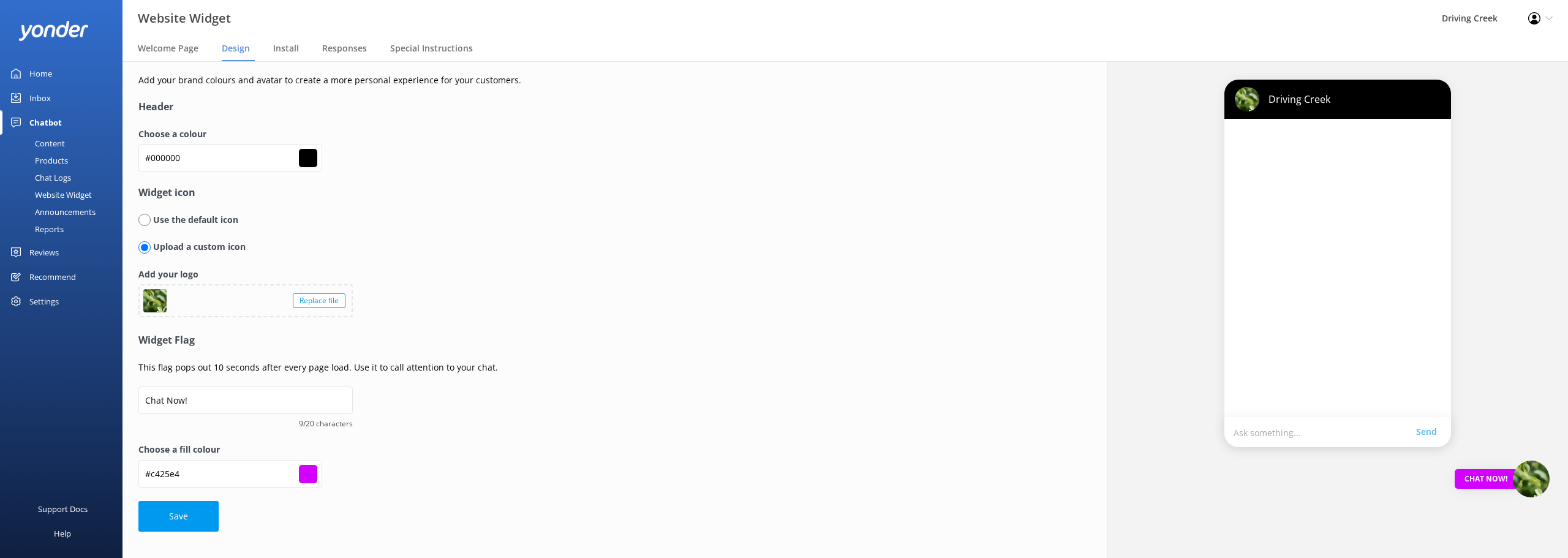
type input "#c326e3"
type input "#c328e2"
type input "#c229e0"
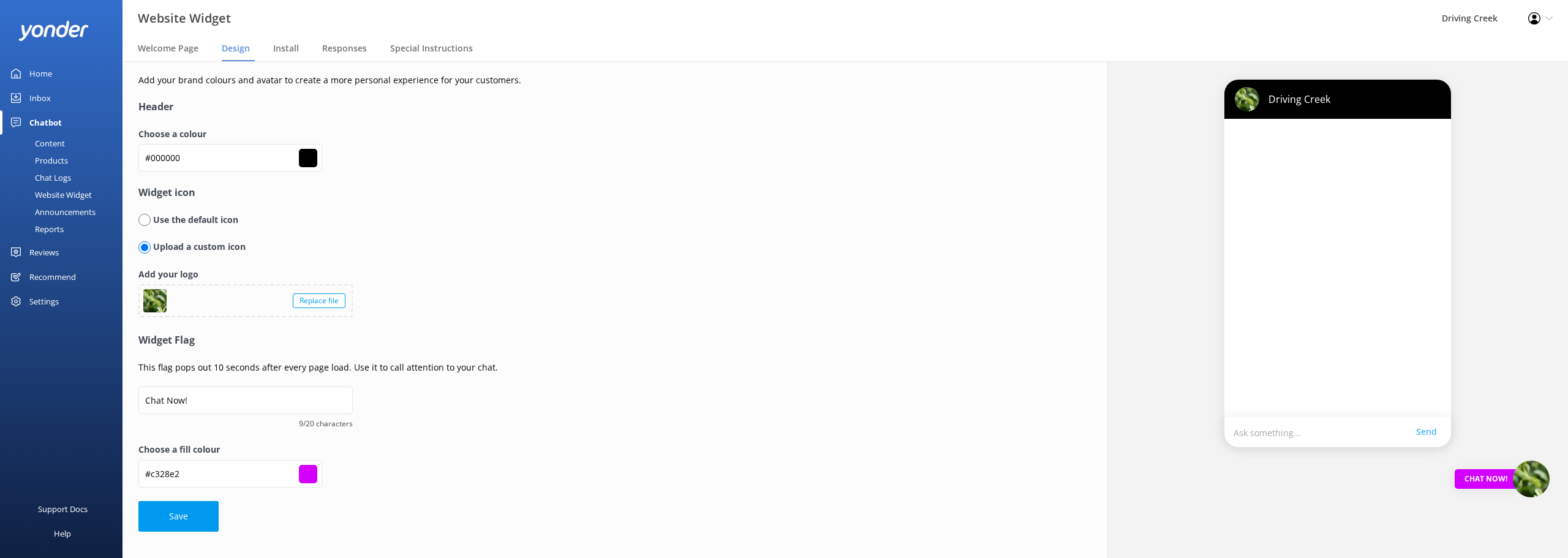
type input "#c229e0"
type input "#bf27dd"
type input "#bf2cdd"
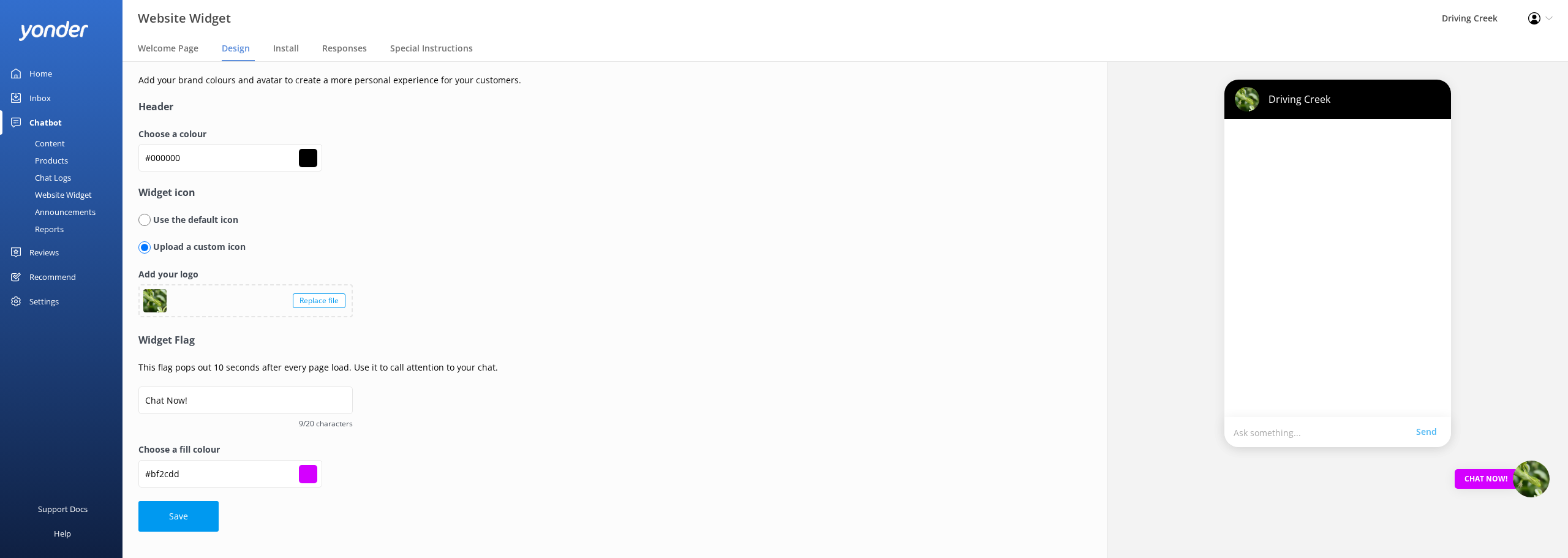
type input "#bf2edc"
type input "#bc2cd8"
type input "#bd30d9"
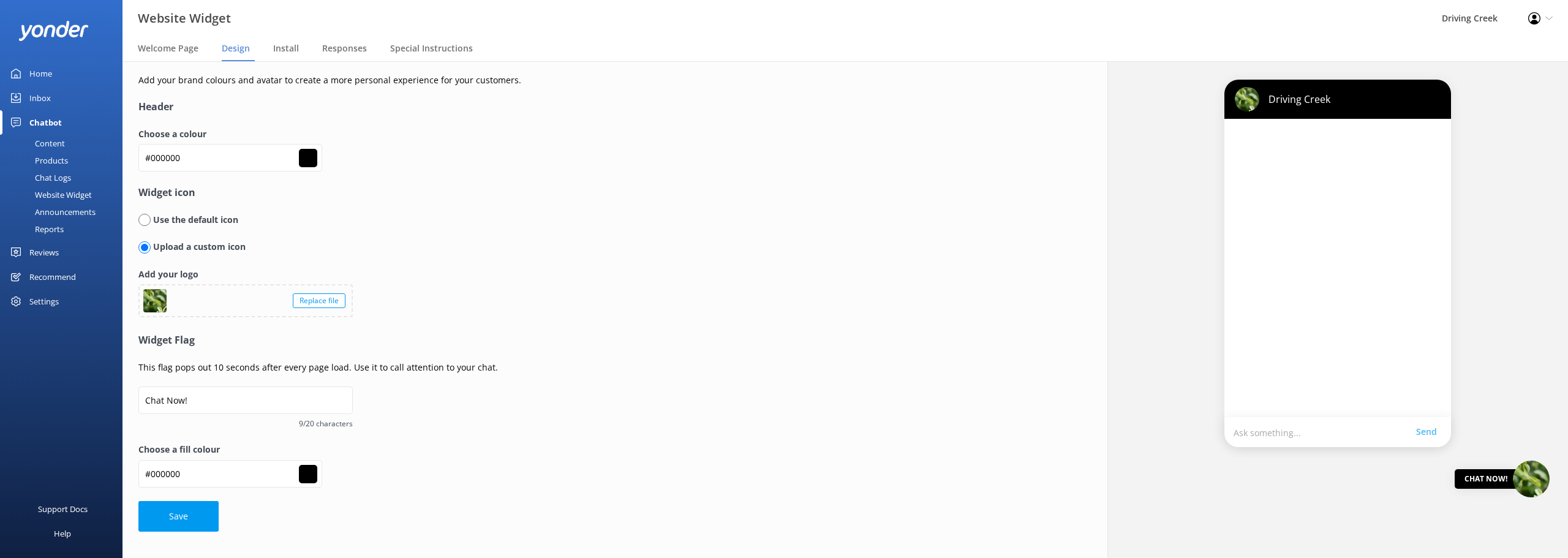
click at [351, 511] on form "Header Choose a colour #000000 #000000 Widget icon Use the default icon Upload …" at bounding box center [444, 315] width 613 height 432
click at [198, 526] on button "Save" at bounding box center [178, 516] width 80 height 30
click at [591, 473] on div "Choose a fill colour #000000 #000000" at bounding box center [444, 471] width 613 height 57
click at [292, 48] on span "Install" at bounding box center [286, 48] width 26 height 12
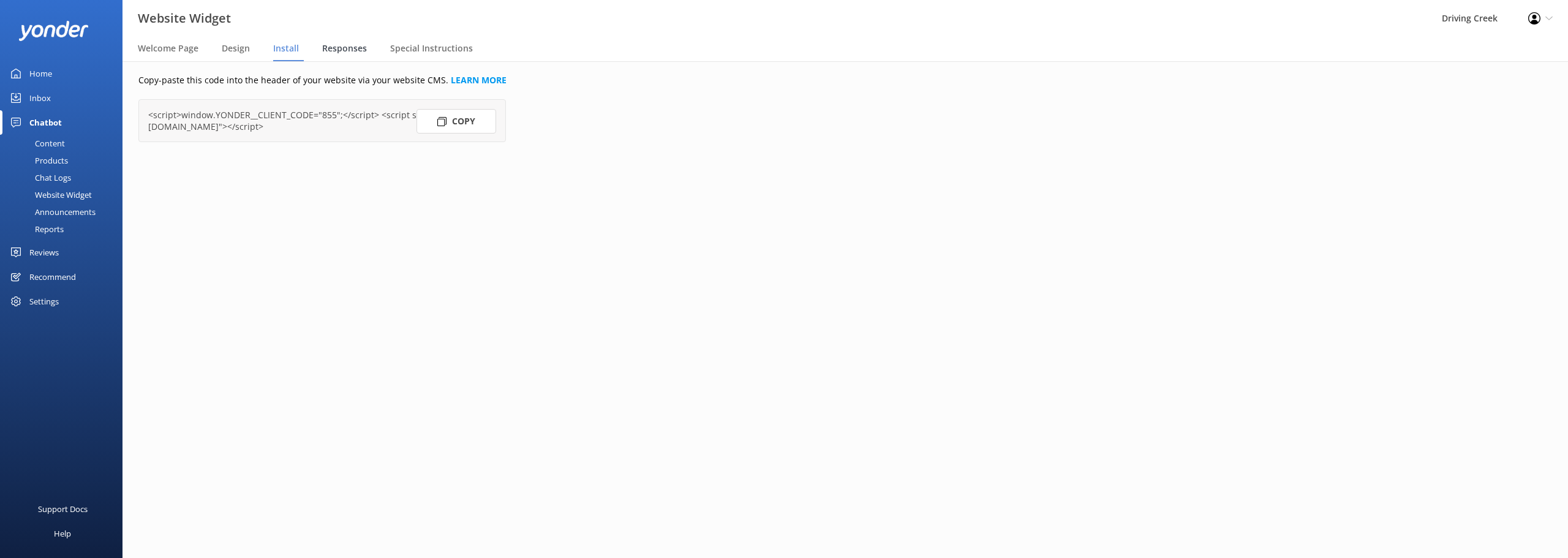
click at [334, 45] on span "Responses" at bounding box center [345, 48] width 45 height 12
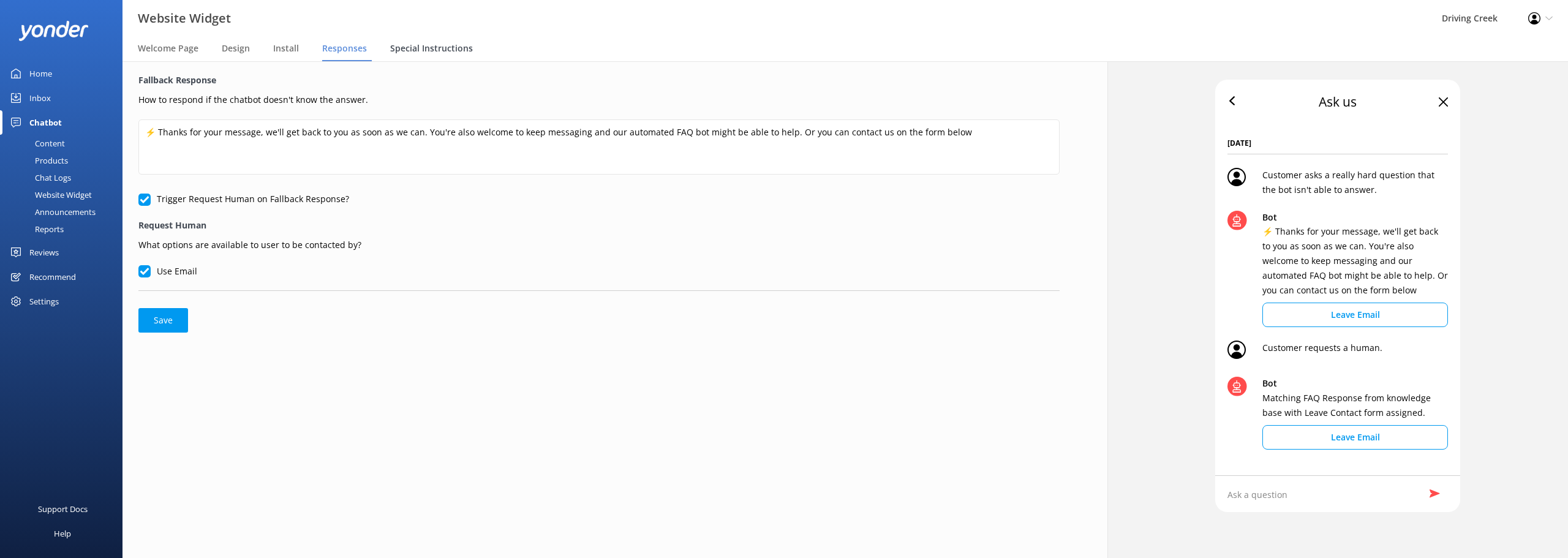
click at [433, 42] on div "Special Instructions" at bounding box center [433, 49] width 88 height 25
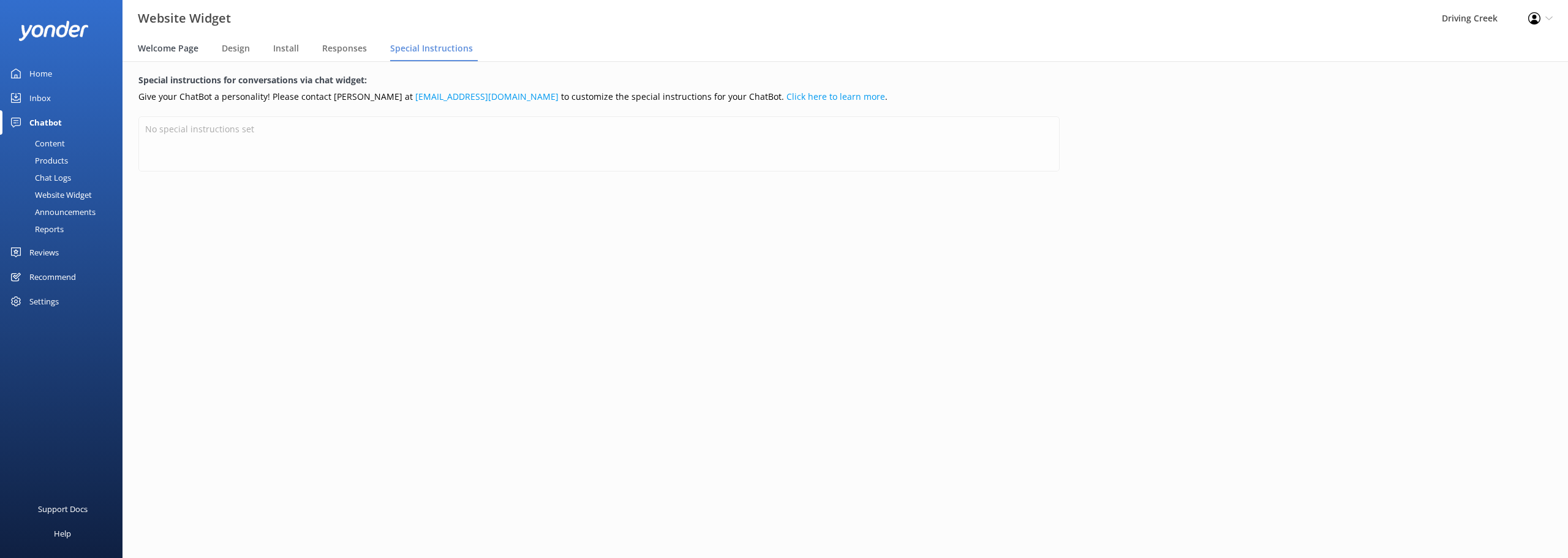
click at [191, 57] on div "Welcome Page" at bounding box center [171, 49] width 65 height 25
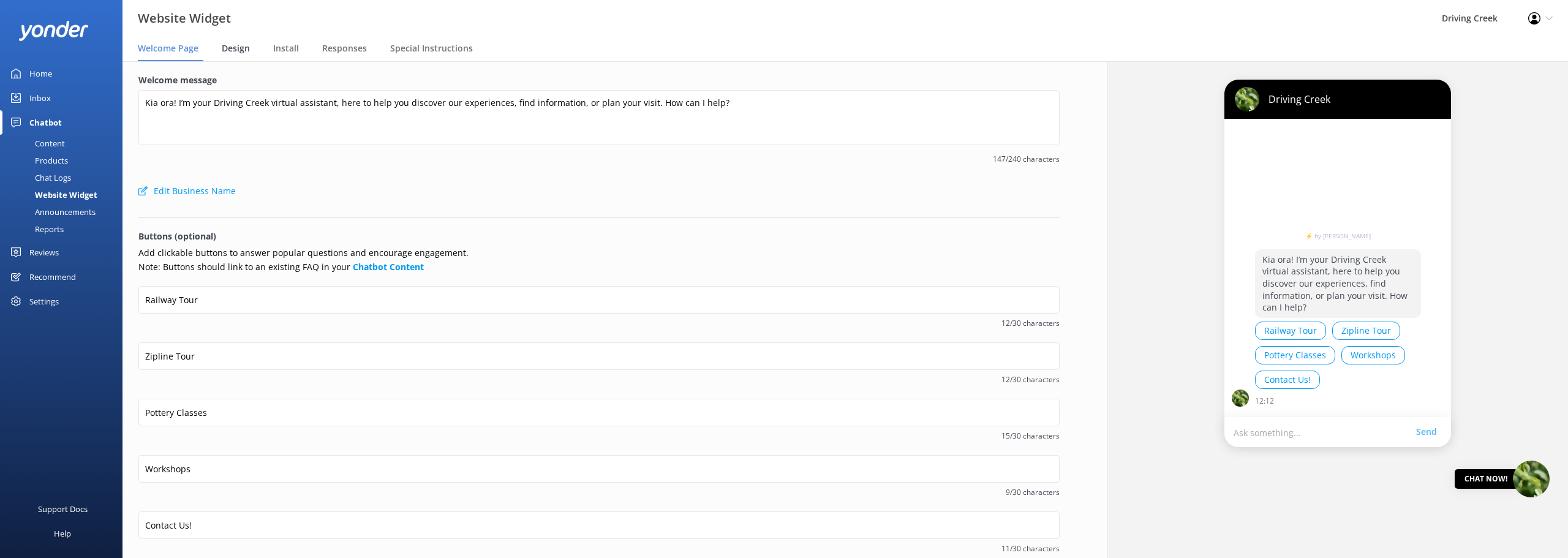
click at [242, 52] on span "Design" at bounding box center [236, 48] width 29 height 12
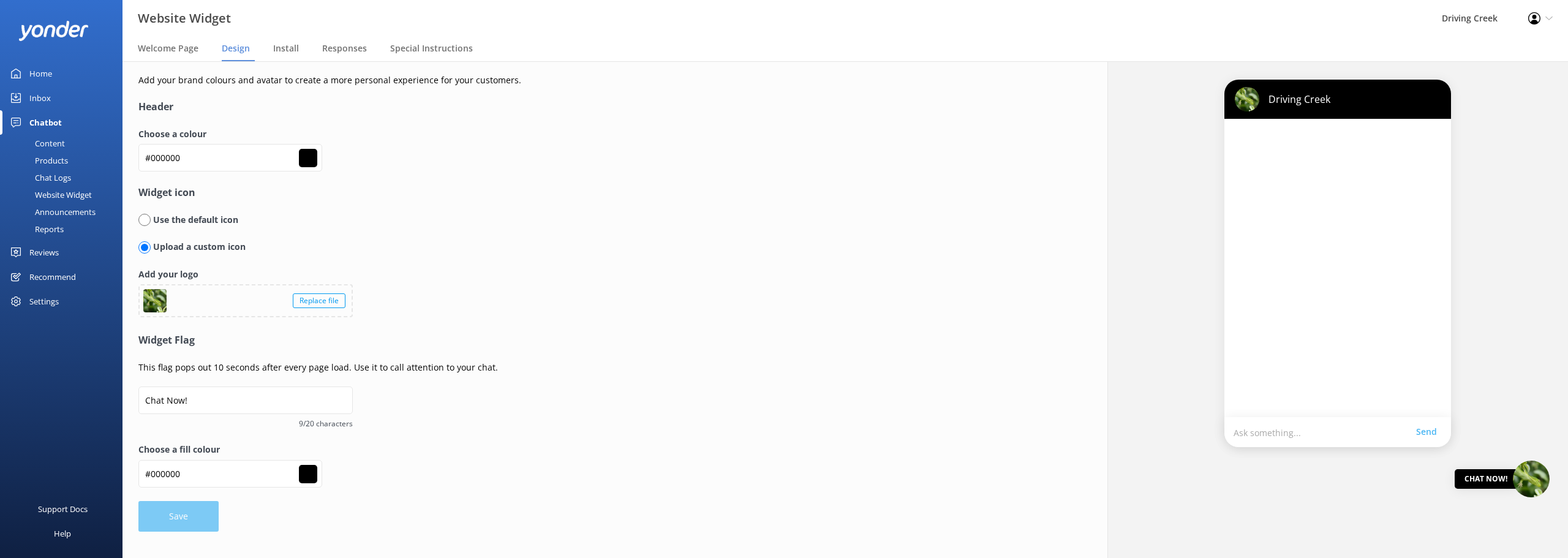
click at [319, 301] on div "Replace file" at bounding box center [319, 301] width 53 height 15
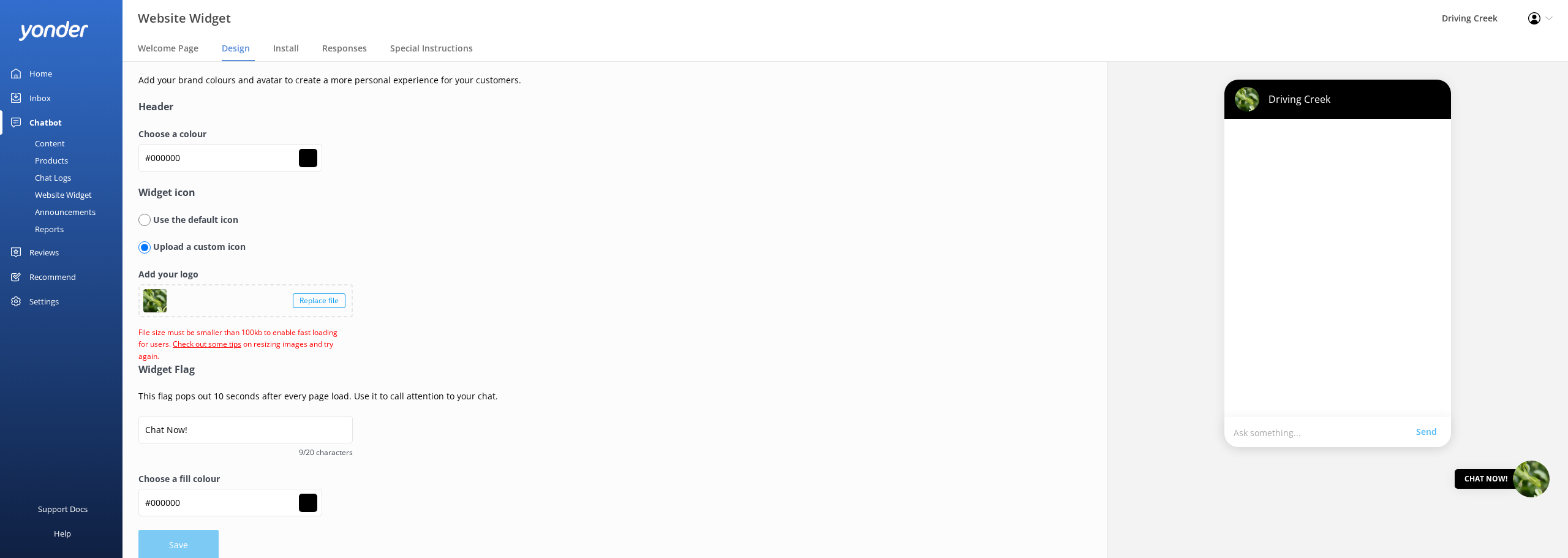
click at [324, 300] on div "Replace file" at bounding box center [319, 301] width 53 height 15
click at [314, 304] on div "Replace file" at bounding box center [319, 301] width 53 height 15
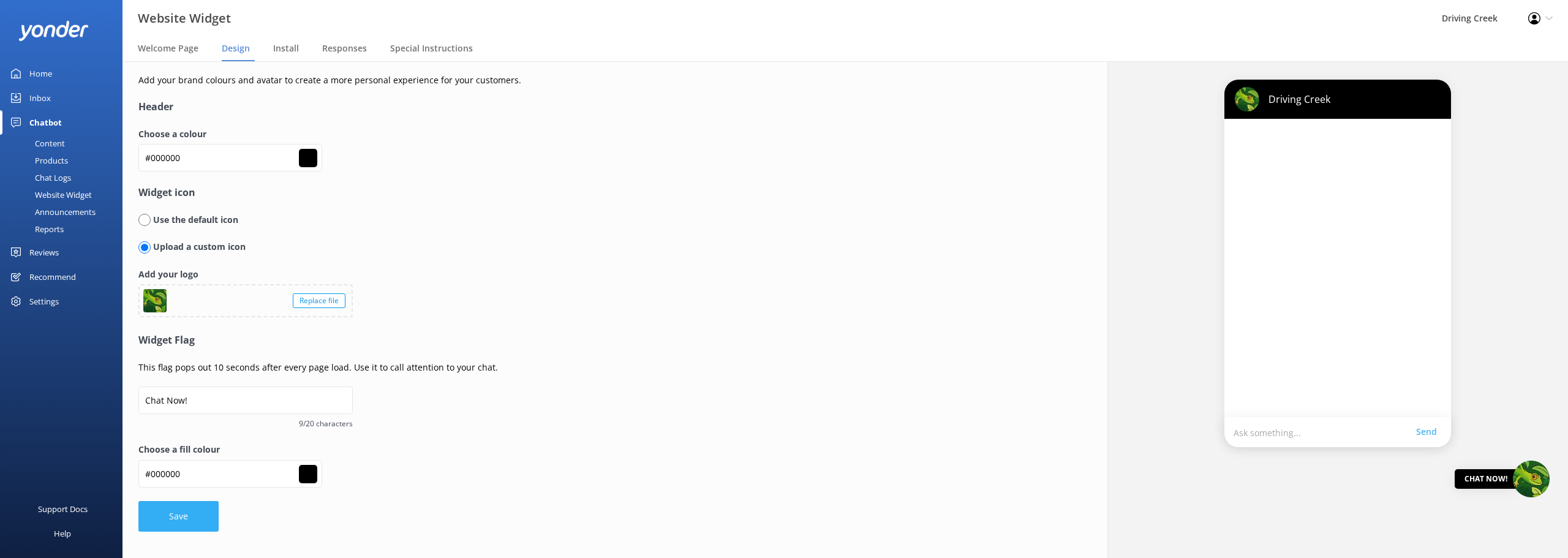
click at [197, 517] on button "Save" at bounding box center [178, 516] width 80 height 30
